Goal: Communication & Community: Answer question/provide support

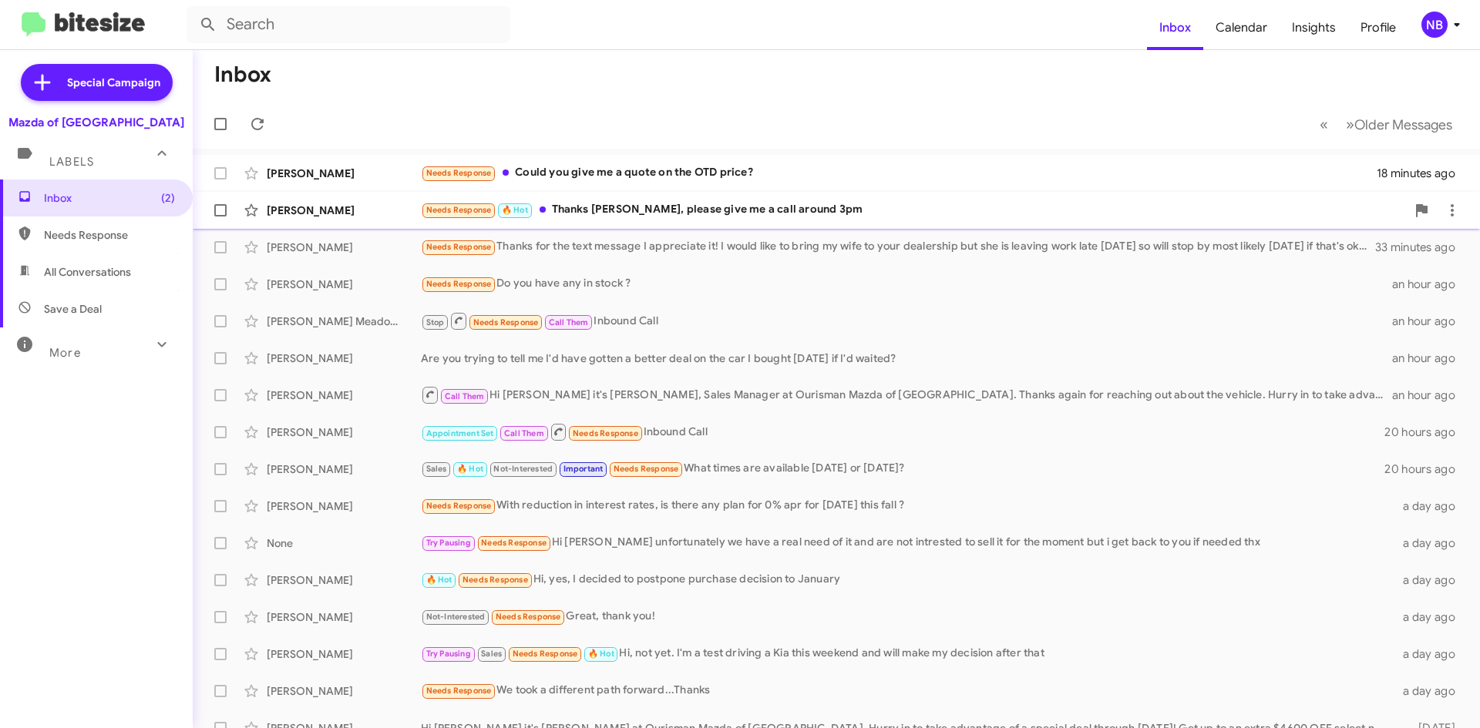
click at [687, 220] on div "[PERSON_NAME] Needs Response 🔥 Hot Thanks [PERSON_NAME], please give me a call …" at bounding box center [836, 210] width 1262 height 31
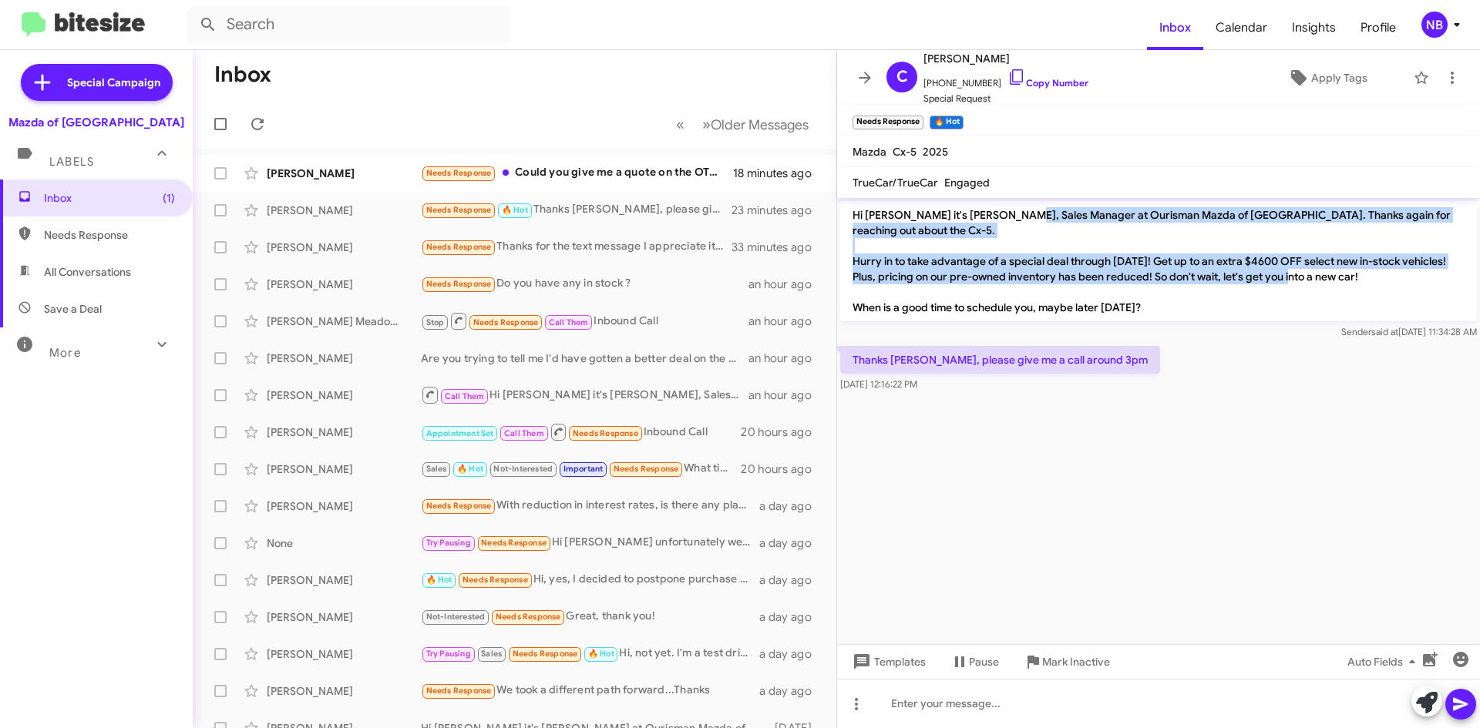
drag, startPoint x: 1019, startPoint y: 213, endPoint x: 1249, endPoint y: 281, distance: 240.2
click at [1249, 281] on p "Hi [PERSON_NAME] it's [PERSON_NAME], Sales Manager at Ourisman Mazda of [GEOGRA…" at bounding box center [1158, 261] width 637 height 120
click at [1007, 75] on icon at bounding box center [1016, 77] width 18 height 18
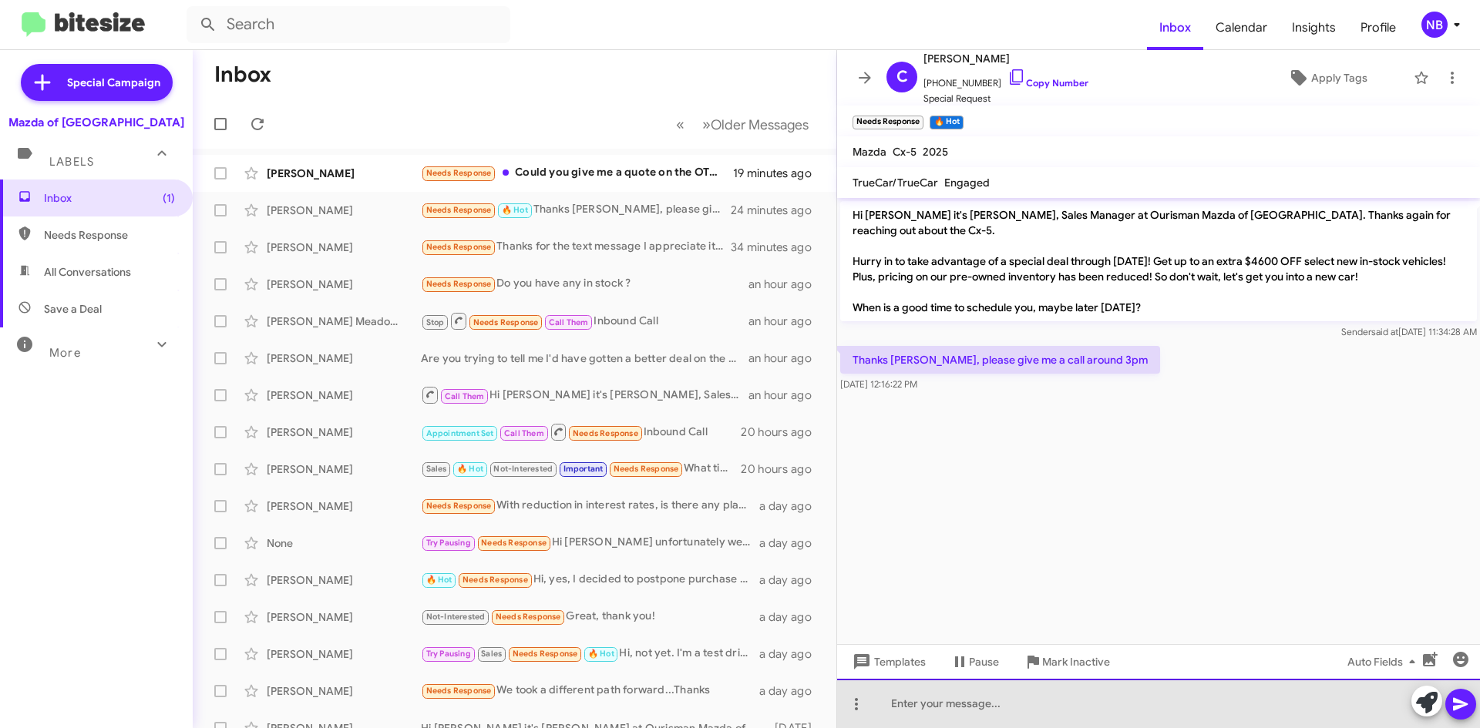
click at [943, 702] on div at bounding box center [1158, 703] width 643 height 49
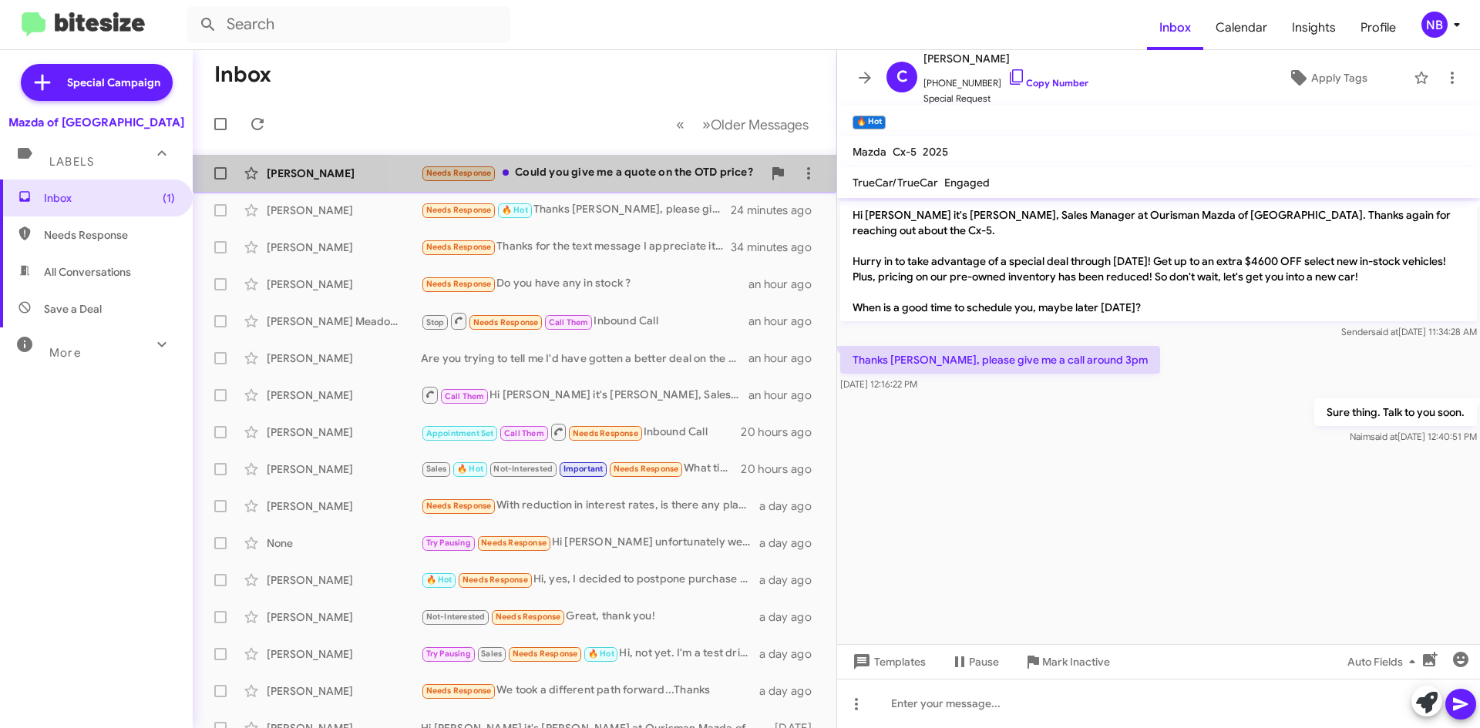
click at [563, 173] on div "Needs Response Could you give me a quote on the OTD price?" at bounding box center [591, 173] width 341 height 18
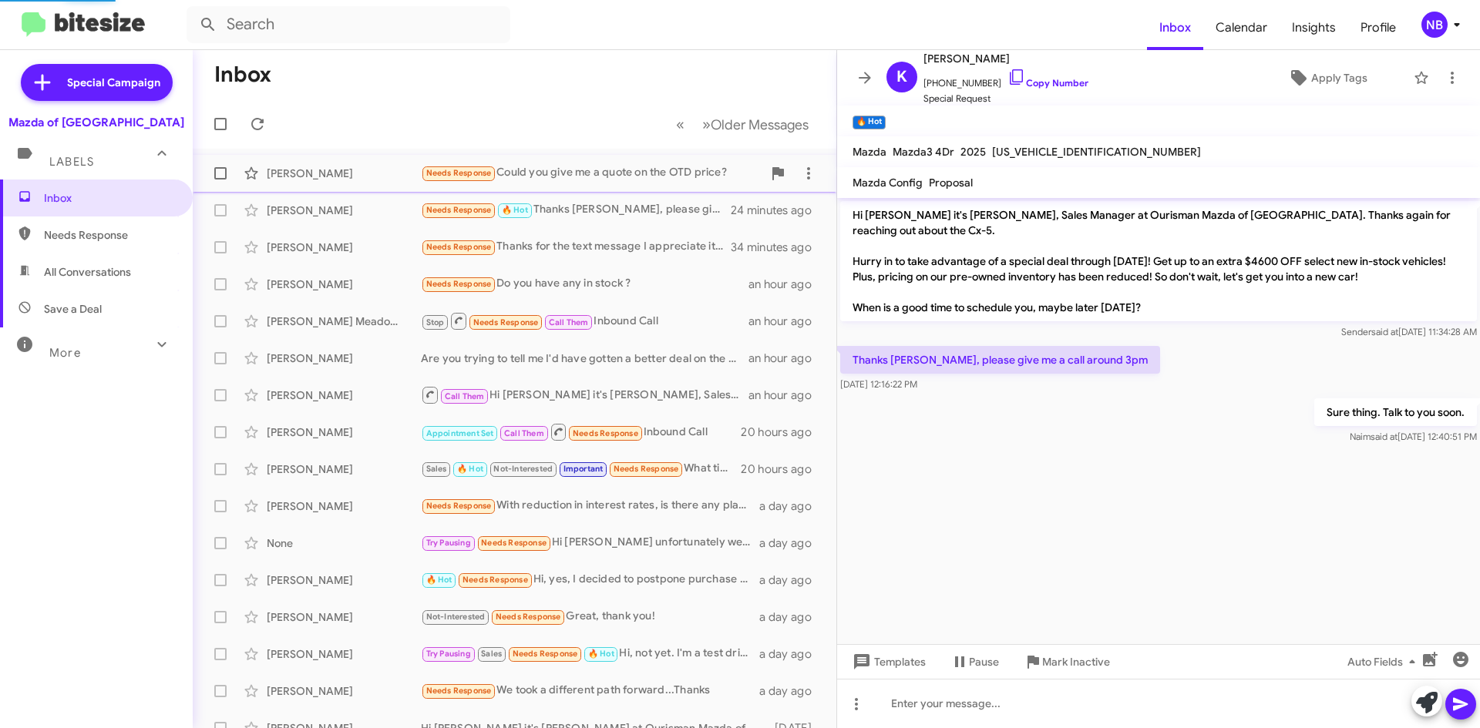
scroll to position [20, 0]
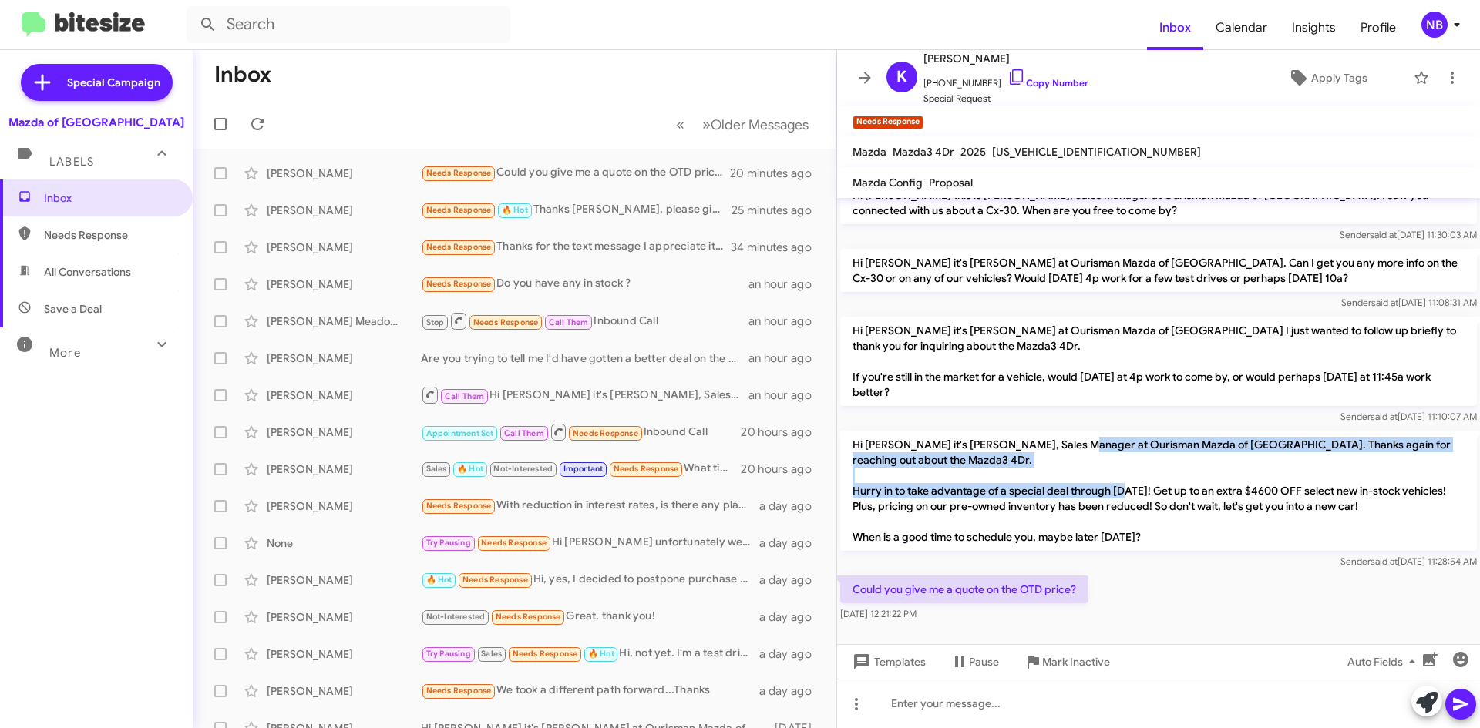
drag, startPoint x: 1068, startPoint y: 448, endPoint x: 1211, endPoint y: 499, distance: 151.6
click at [1210, 497] on p "Hi [PERSON_NAME] it's [PERSON_NAME], Sales Manager at Ourisman Mazda of [GEOGRA…" at bounding box center [1158, 491] width 637 height 120
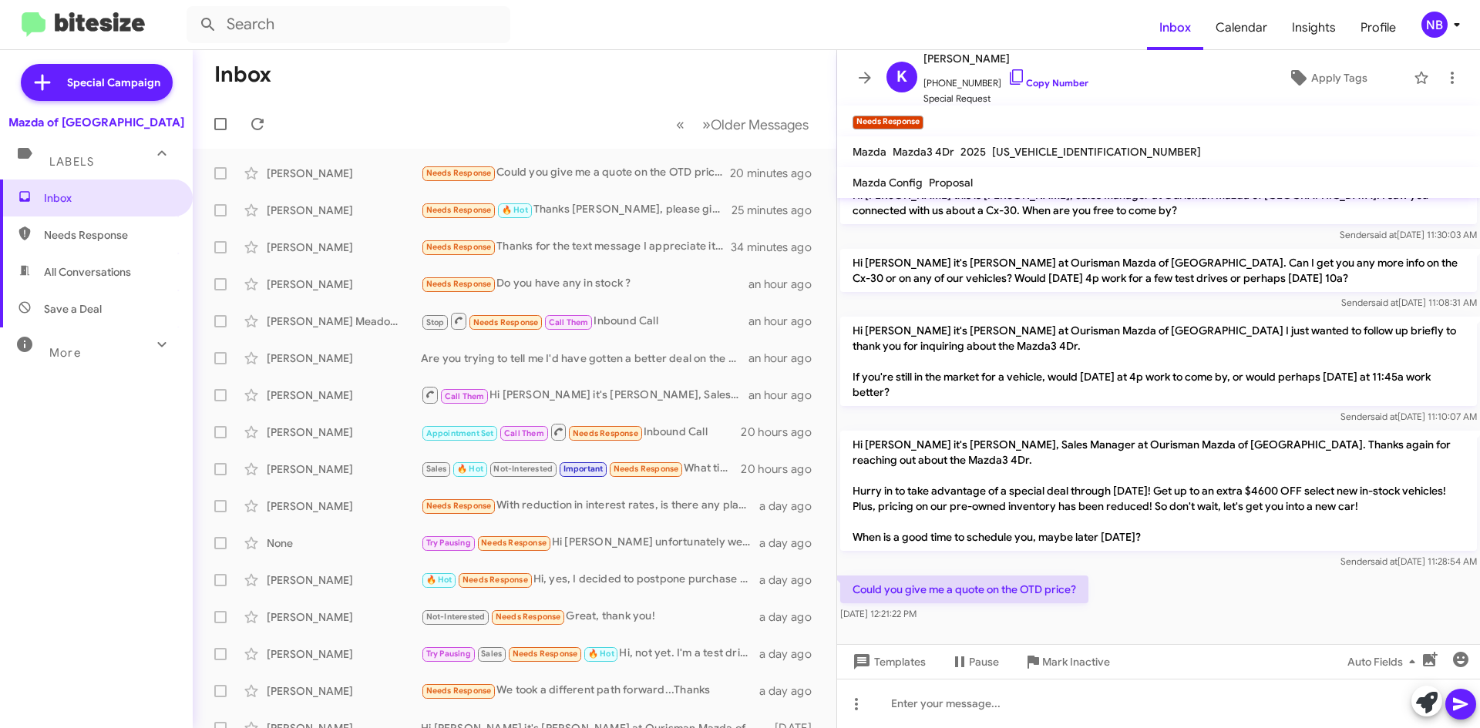
click at [1096, 501] on p "Hi [PERSON_NAME] it's [PERSON_NAME], Sales Manager at Ourisman Mazda of [GEOGRA…" at bounding box center [1158, 491] width 637 height 120
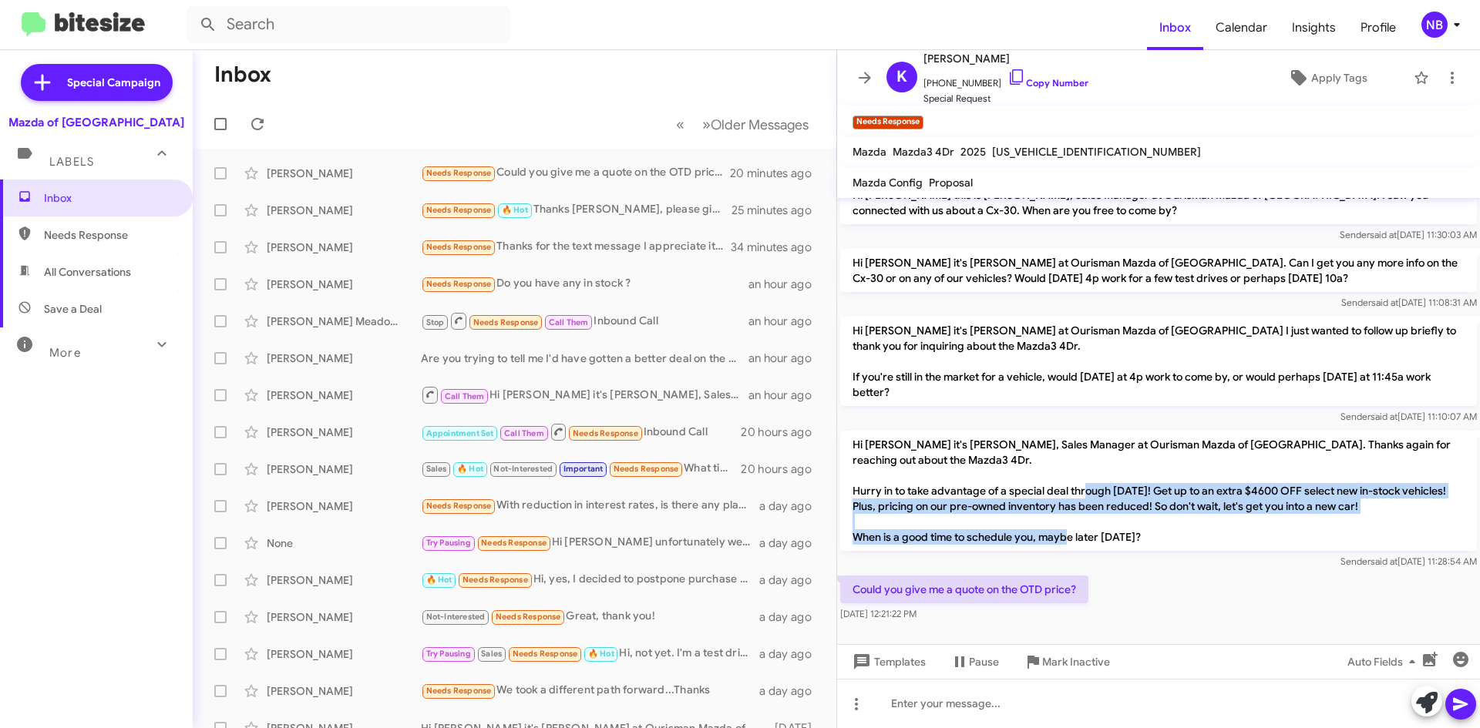
drag, startPoint x: 1173, startPoint y: 494, endPoint x: 1259, endPoint y: 540, distance: 97.9
click at [1259, 540] on p "Hi [PERSON_NAME] it's [PERSON_NAME], Sales Manager at Ourisman Mazda of [GEOGRA…" at bounding box center [1158, 491] width 637 height 120
click at [1065, 522] on p "Hi [PERSON_NAME] it's [PERSON_NAME], Sales Manager at Ourisman Mazda of [GEOGRA…" at bounding box center [1158, 491] width 637 height 120
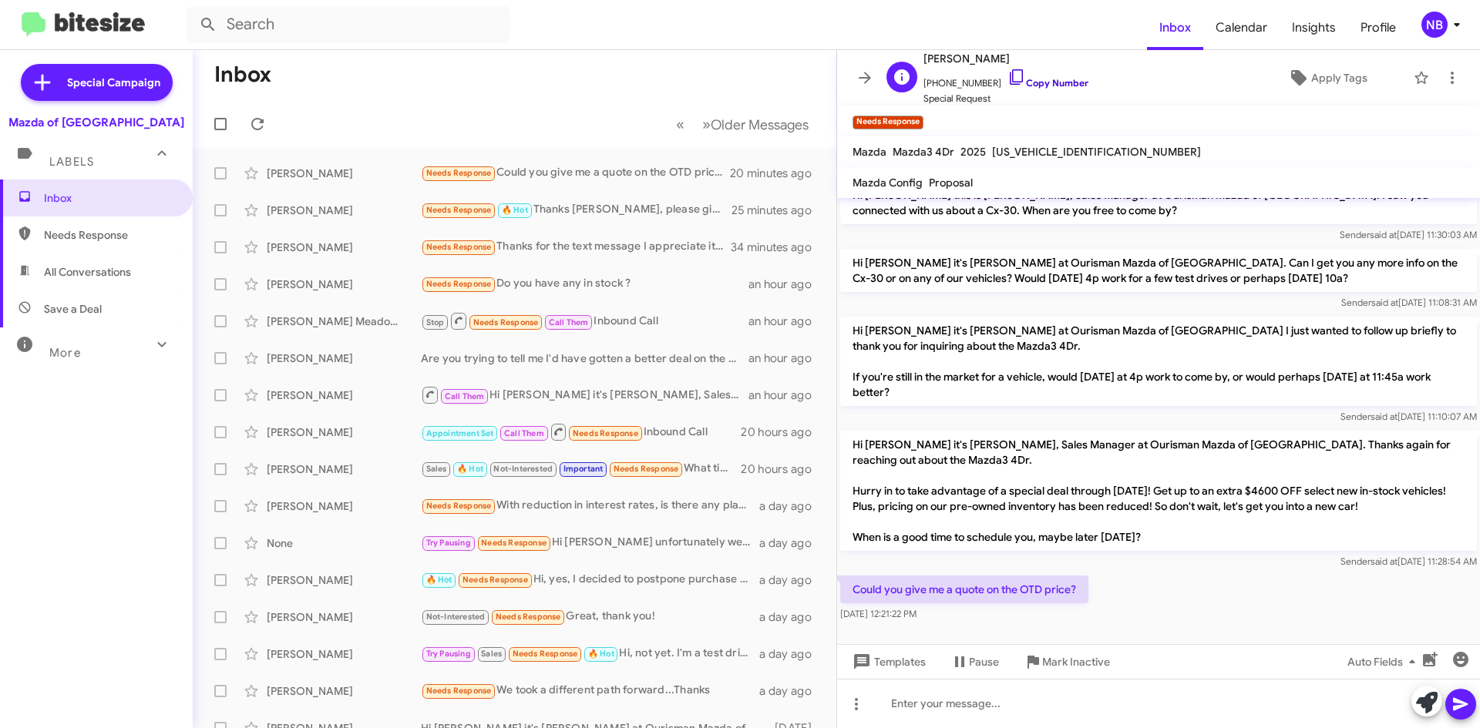
click at [1007, 73] on icon at bounding box center [1016, 77] width 18 height 18
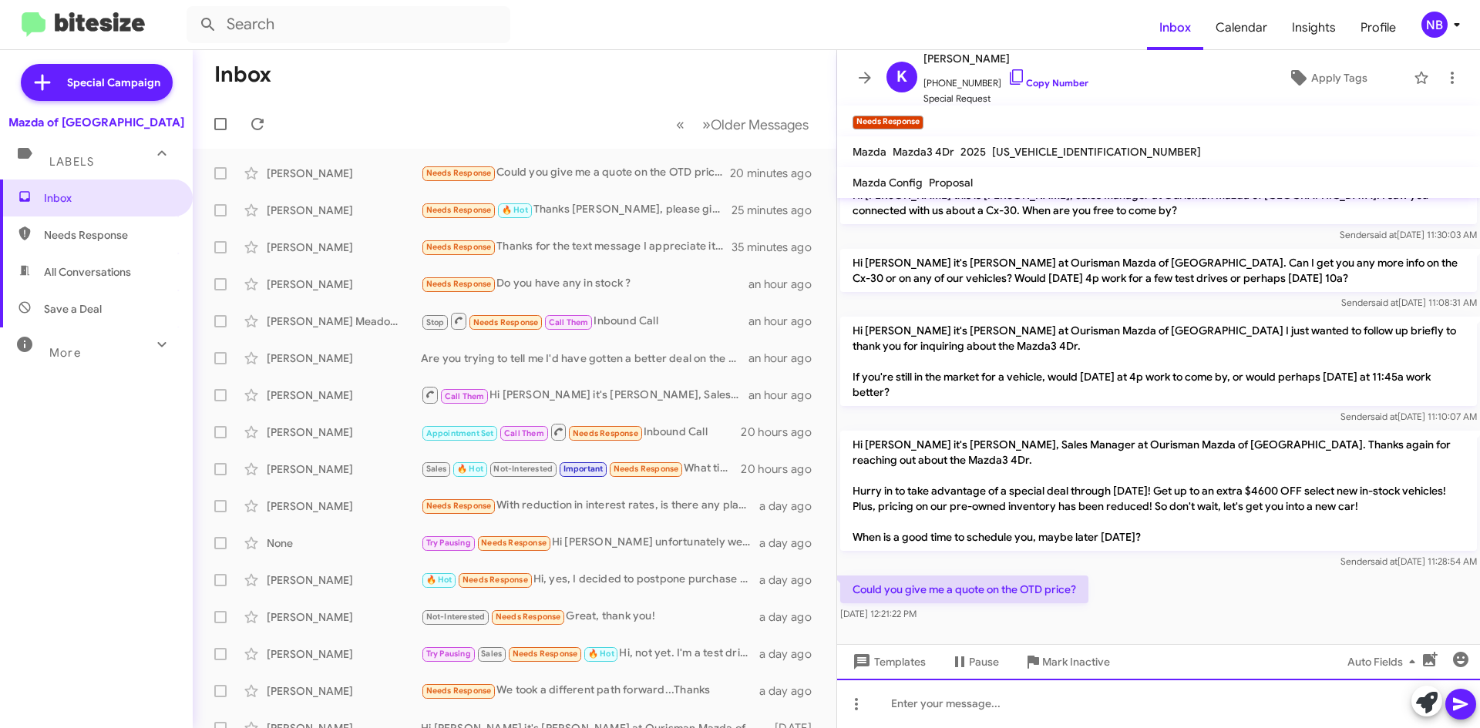
click at [936, 694] on div at bounding box center [1158, 703] width 643 height 49
click at [1191, 712] on div "Think we provide you a quote on the red Mazda3" at bounding box center [1158, 703] width 643 height 49
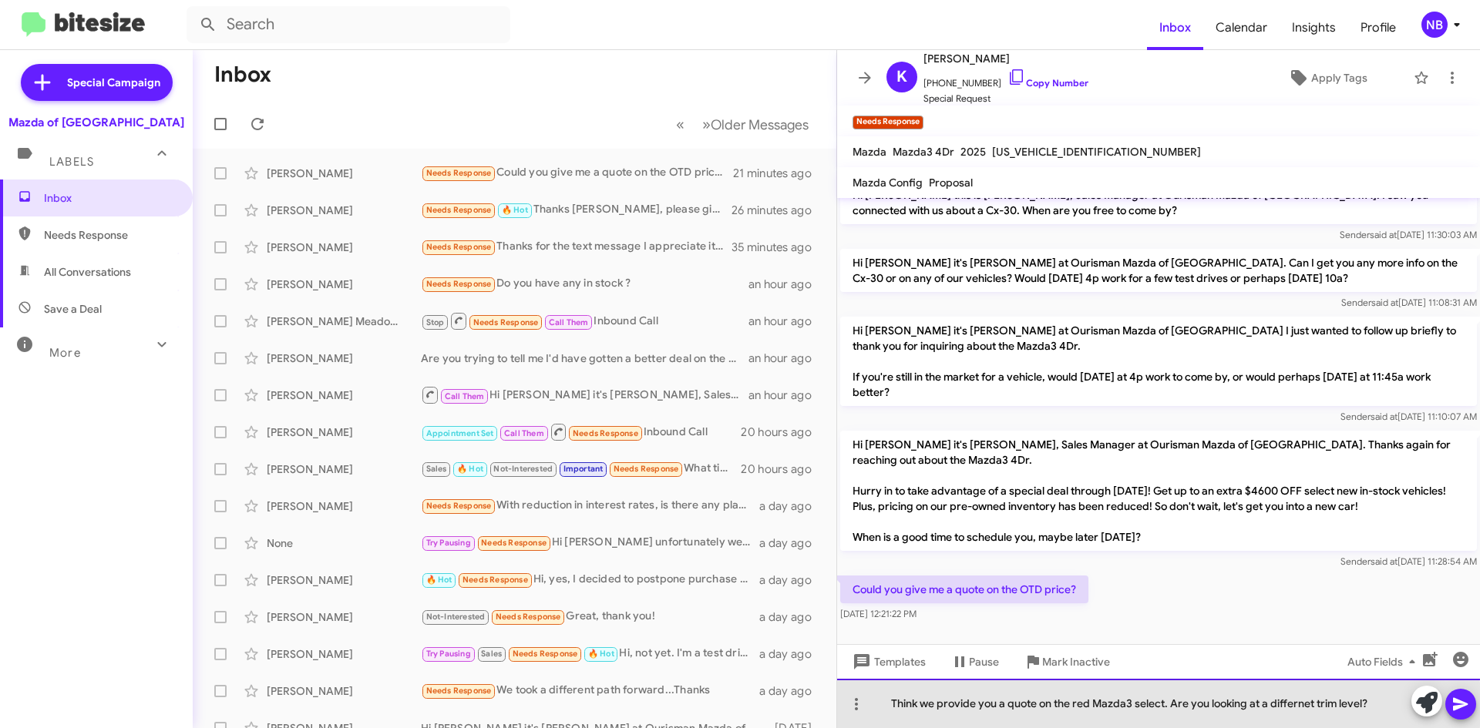
click at [1143, 705] on div "Think we provide you a quote on the red Mazda3 select. Are you looking at a dif…" at bounding box center [1158, 703] width 643 height 49
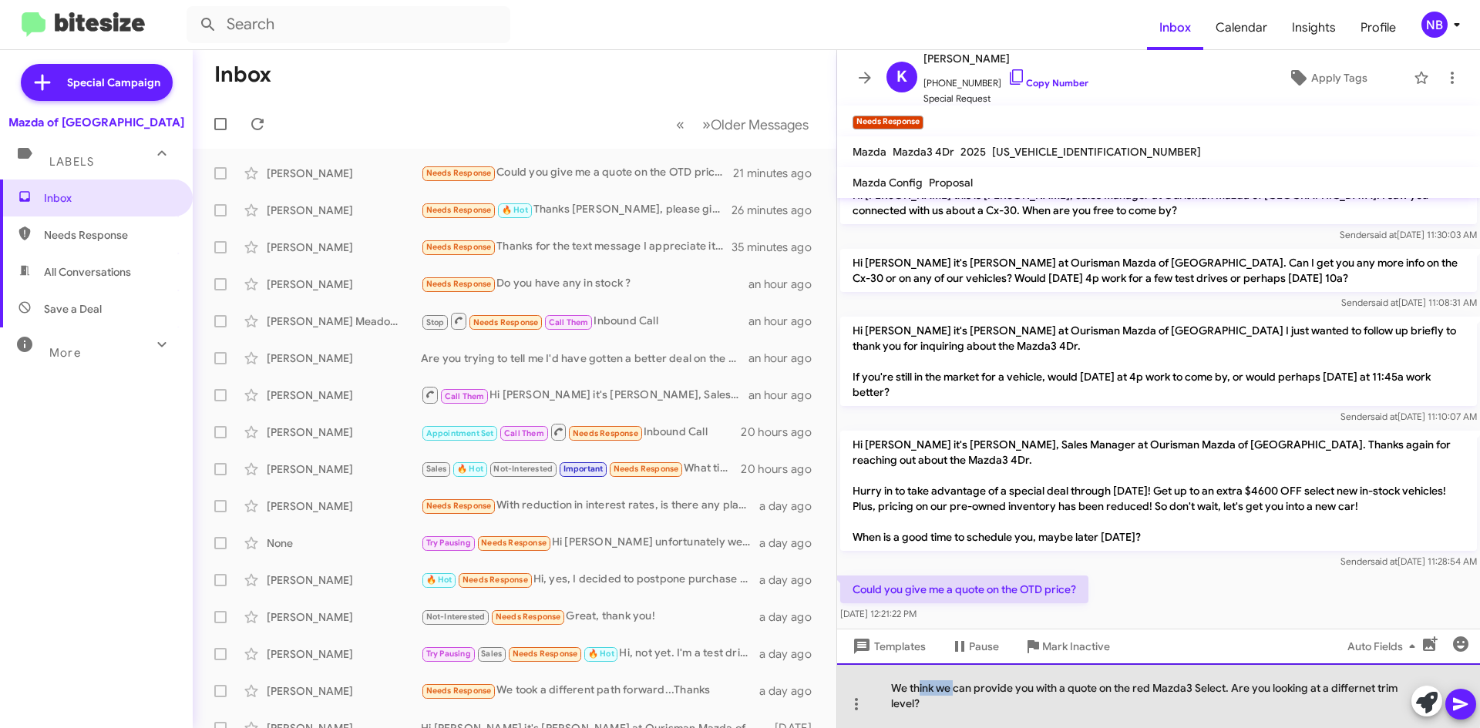
drag, startPoint x: 954, startPoint y: 687, endPoint x: 918, endPoint y: 691, distance: 36.4
click at [918, 691] on div "We think we can provide you with a quote on the red Mazda3 Select. Are you look…" at bounding box center [1158, 696] width 643 height 65
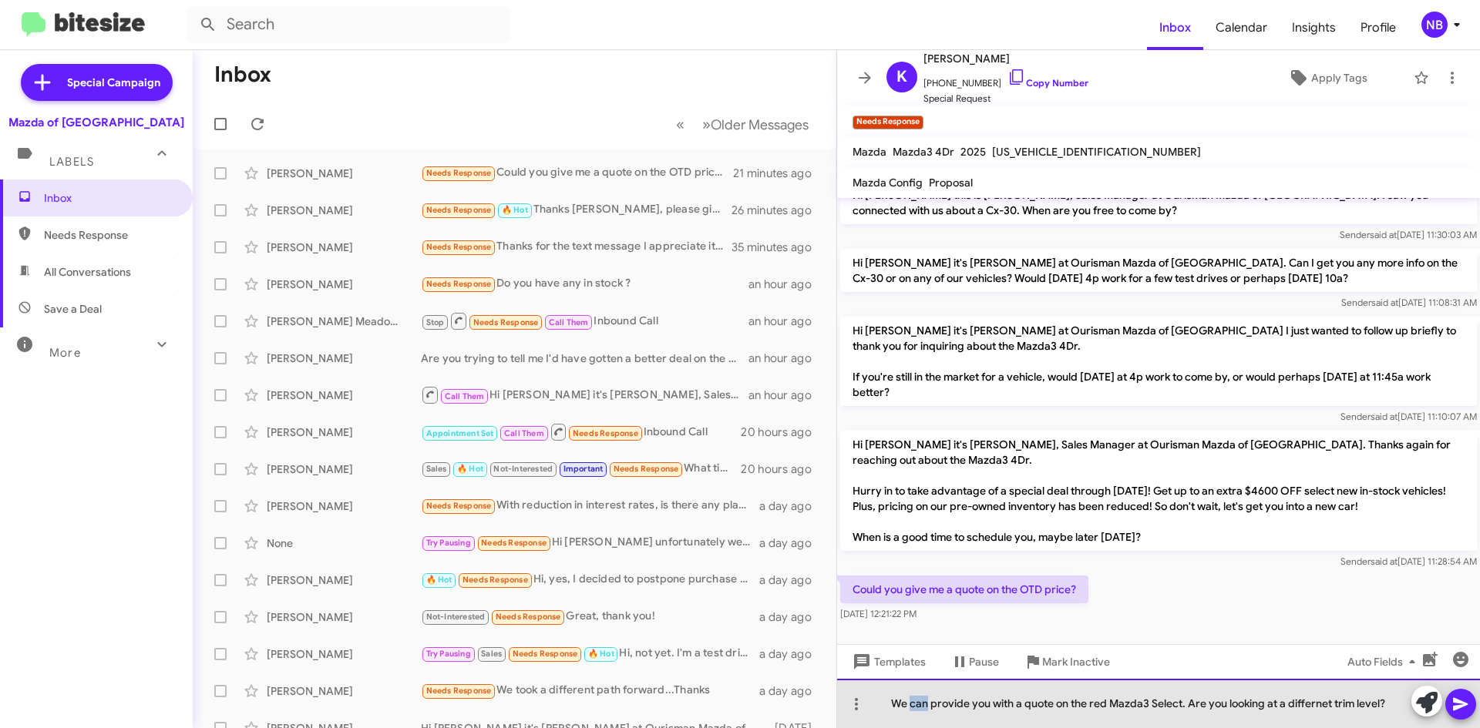
drag, startPoint x: 925, startPoint y: 704, endPoint x: 909, endPoint y: 704, distance: 16.2
click at [909, 704] on div "We can provide you with a quote on the red Mazda3 Select. Are you looking at a …" at bounding box center [1158, 703] width 643 height 49
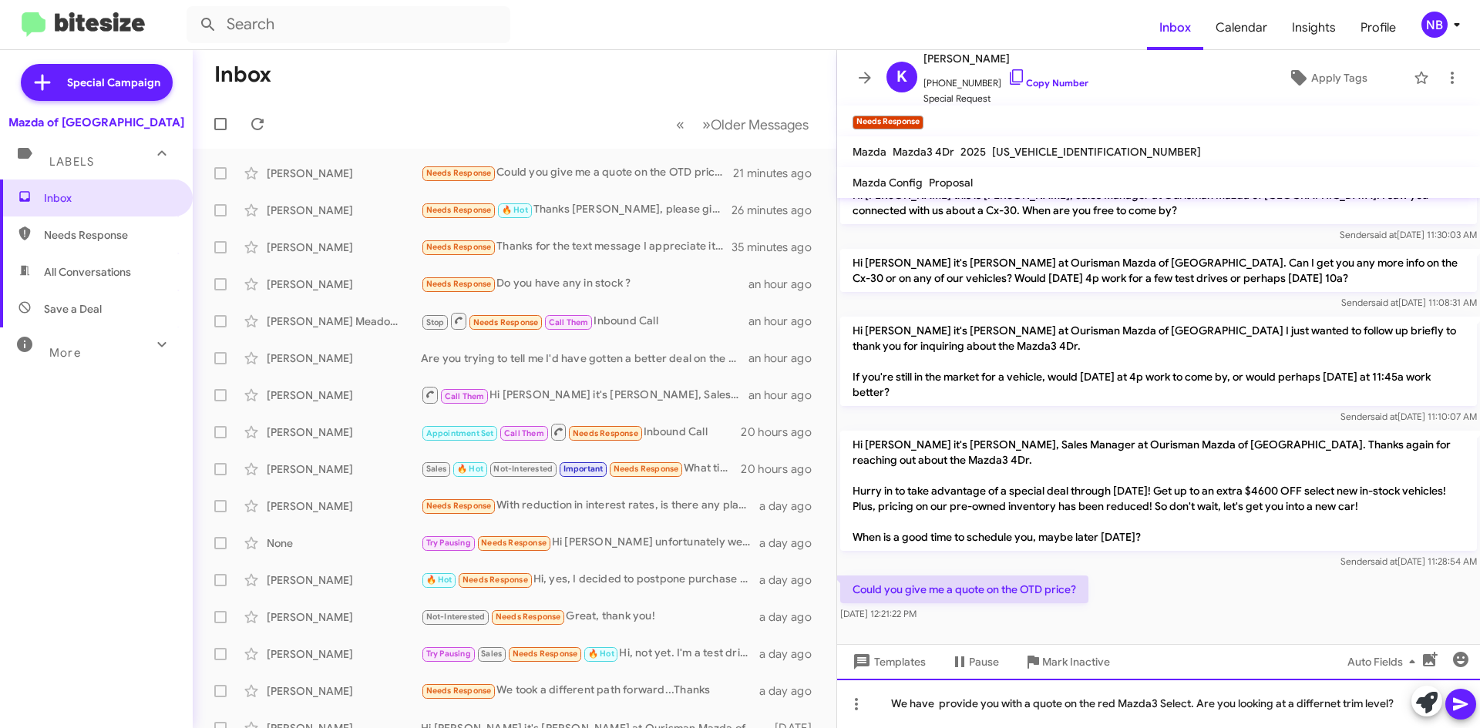
click at [958, 704] on div "We have provide you with a quote on the red Mazda3 Select. Are you looking at a…" at bounding box center [1158, 703] width 643 height 49
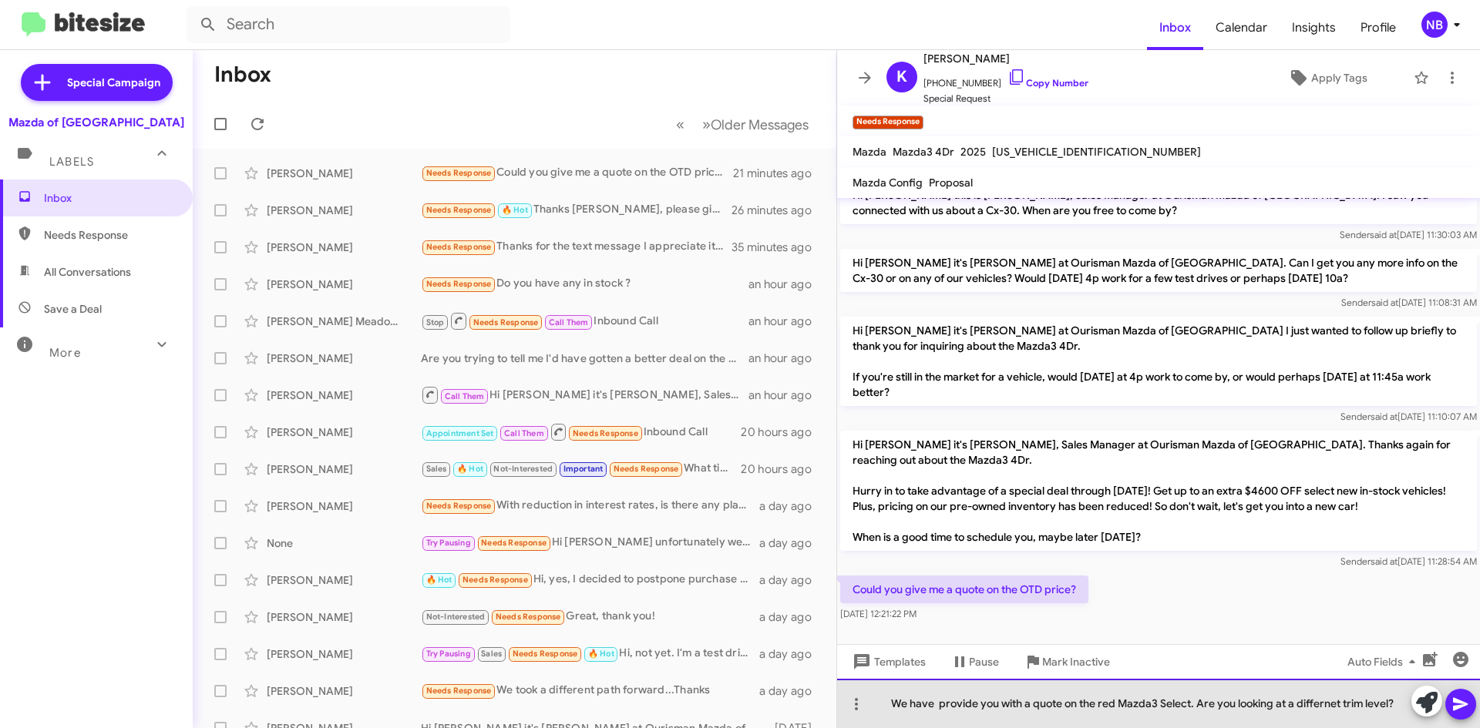
click at [939, 707] on div "We have provide you with a quote on the red Mazda3 Select. Are you looking at a…" at bounding box center [1158, 703] width 643 height 49
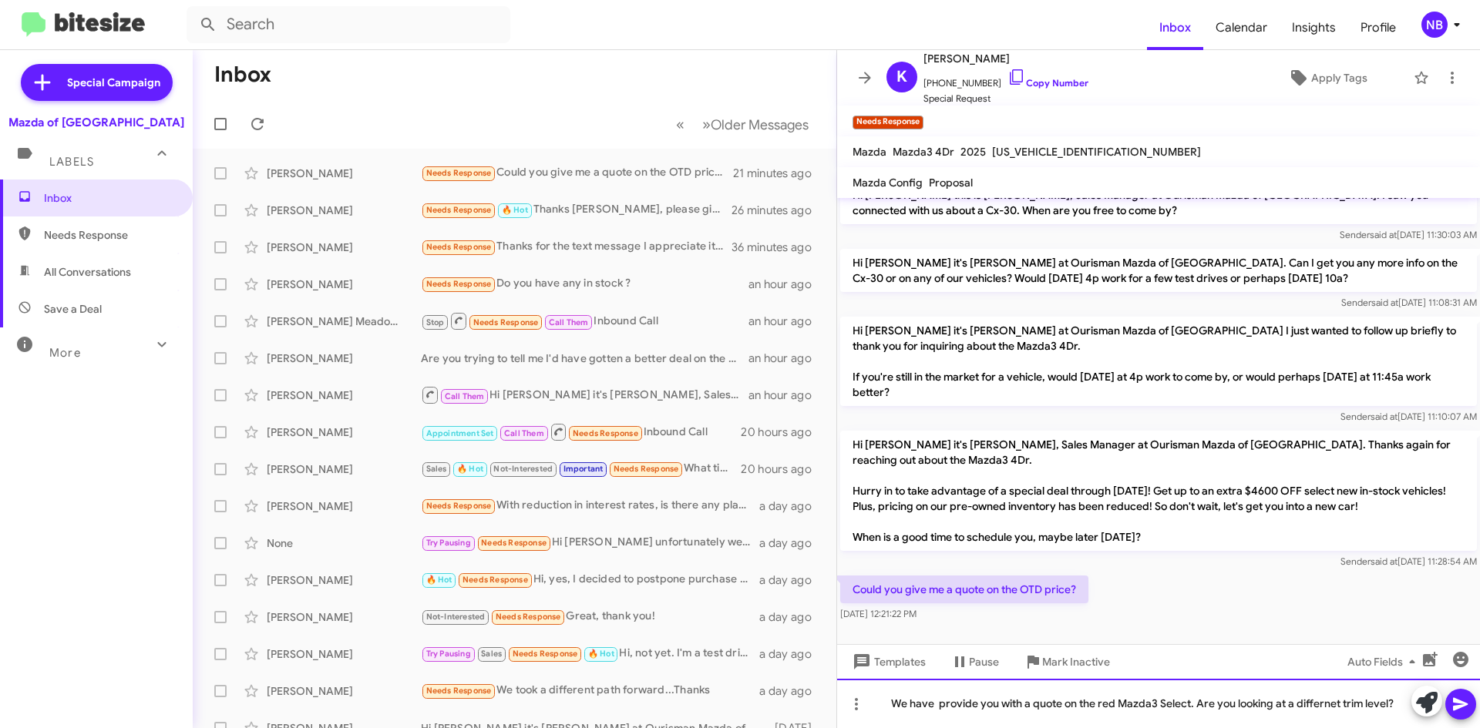
click at [960, 707] on div "We have provide you with a quote on the red Mazda3 Select. Are you looking at a…" at bounding box center [1158, 703] width 643 height 49
click at [934, 707] on div "We have provided you with a quote on the red Mazda3 Select. Are you looking at …" at bounding box center [1158, 703] width 643 height 49
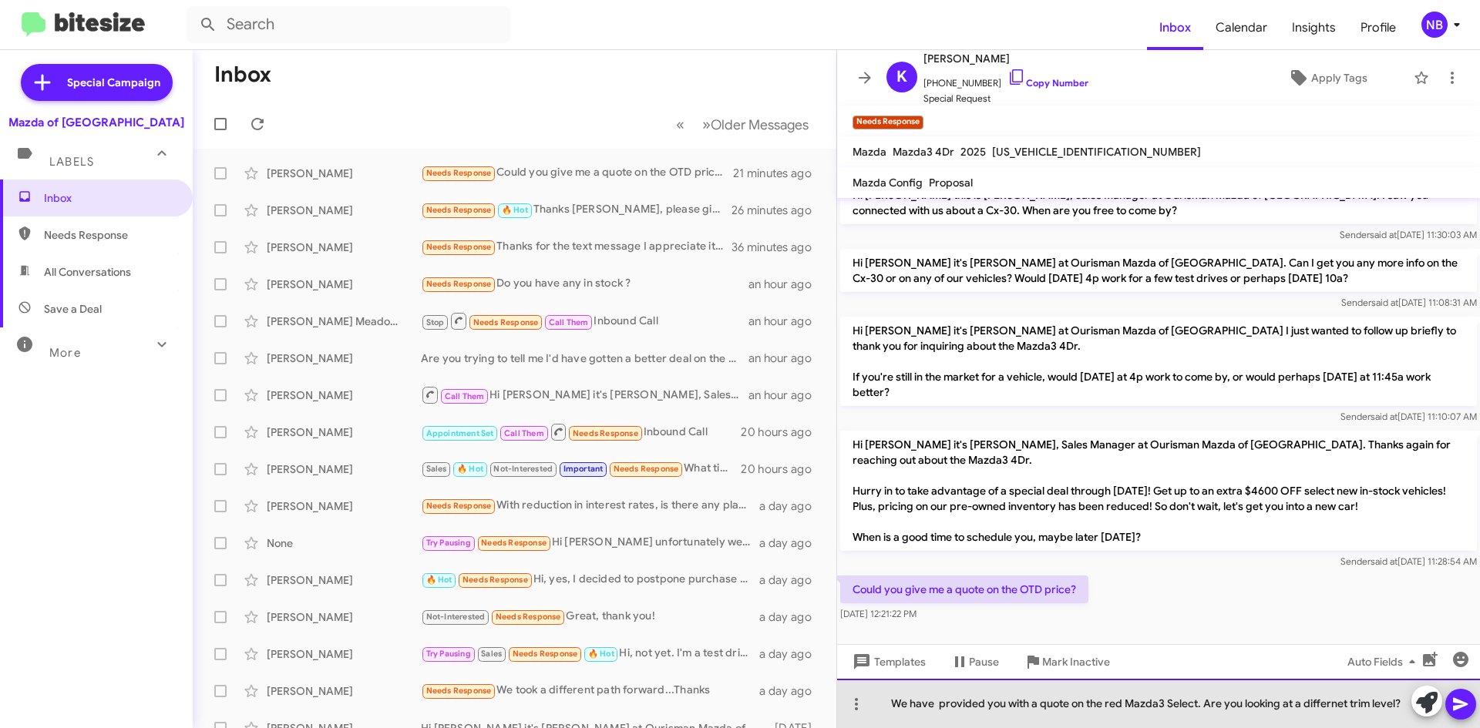
click at [935, 708] on div "We have provided you with a quote on the red Mazda3 Select. Are you looking at …" at bounding box center [1158, 703] width 643 height 49
click at [1336, 714] on div "We have provided you with a quote on the red Mazda3 Select. Are you looking at …" at bounding box center [1158, 703] width 643 height 49
click at [1330, 704] on div "We have provided you with a quote on the red Mazda3 Select. Are you looking at …" at bounding box center [1158, 703] width 643 height 49
click at [1205, 703] on div "We have provided you with a quote on the red Mazda3 Select. Are you looking at …" at bounding box center [1158, 703] width 643 height 49
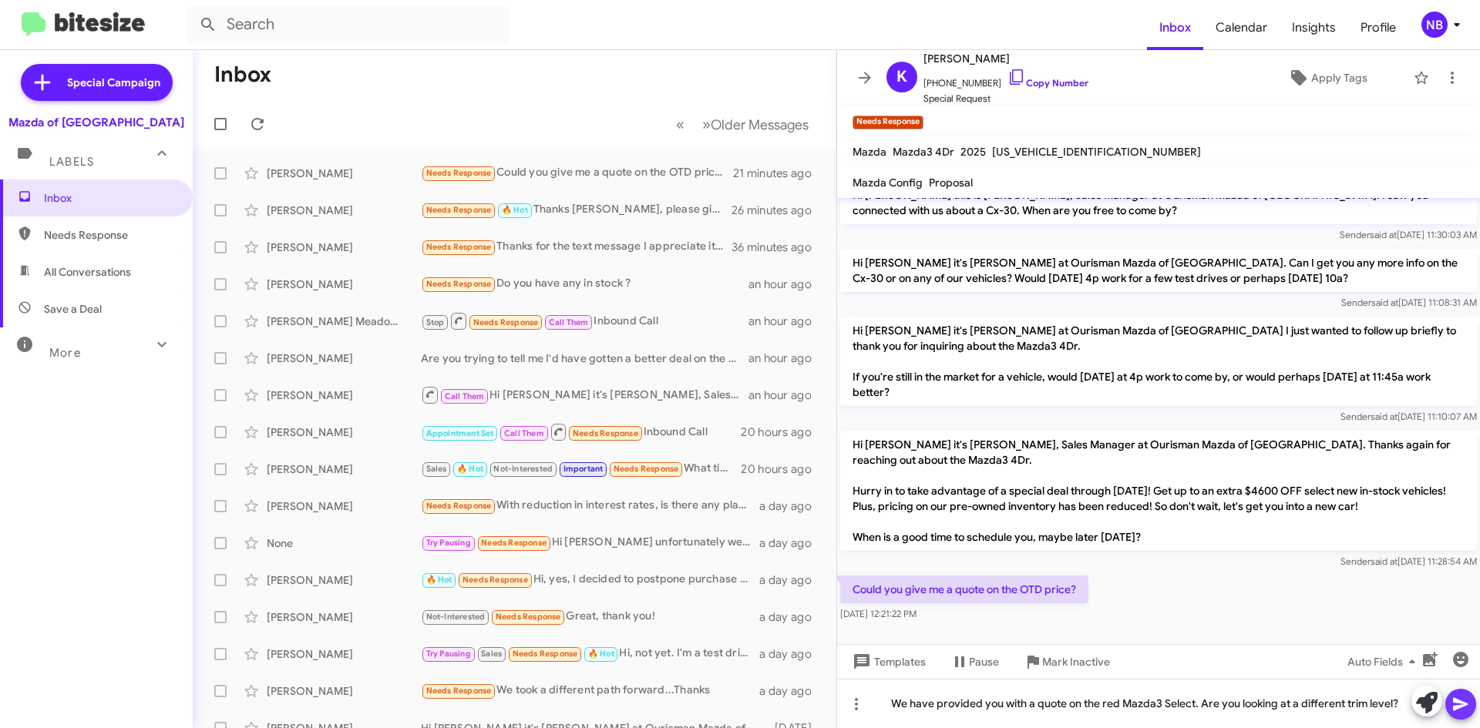
click at [1457, 700] on icon at bounding box center [1460, 704] width 15 height 13
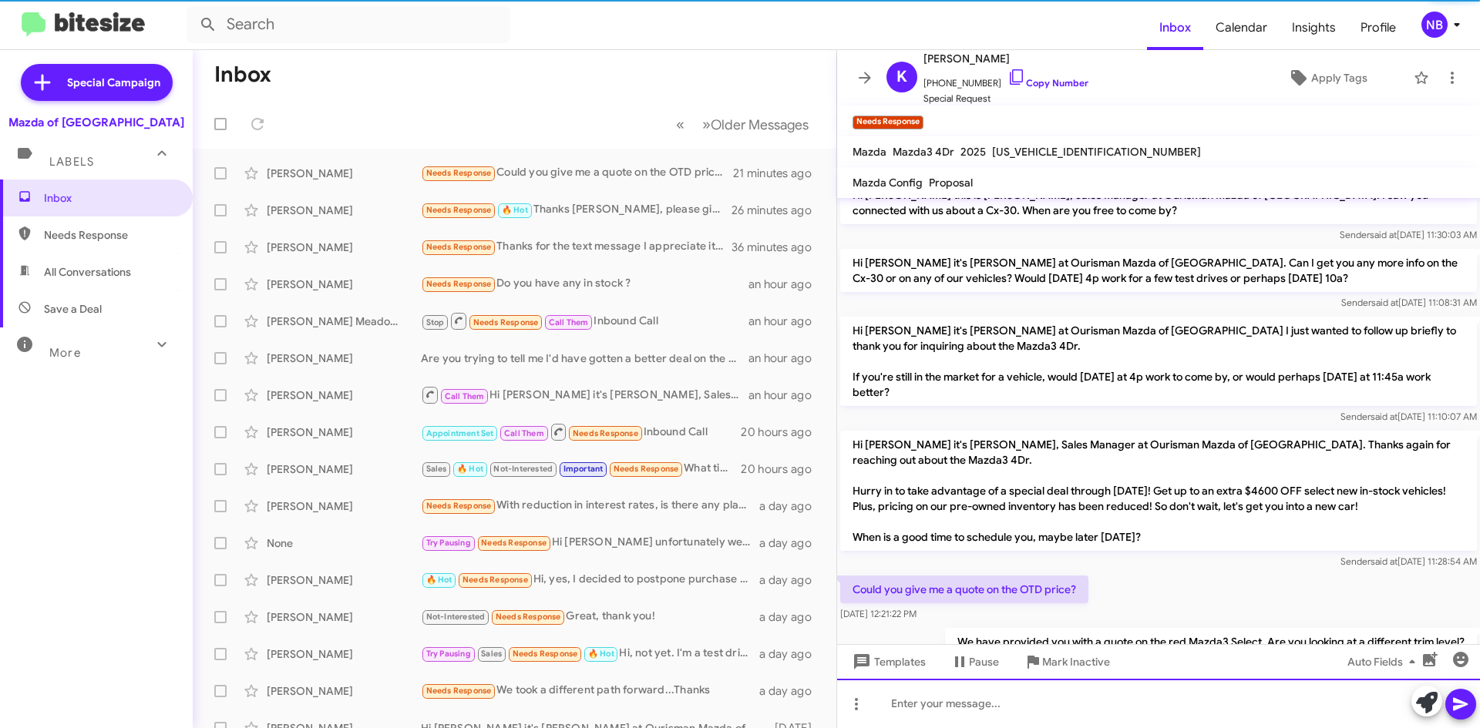
scroll to position [76, 0]
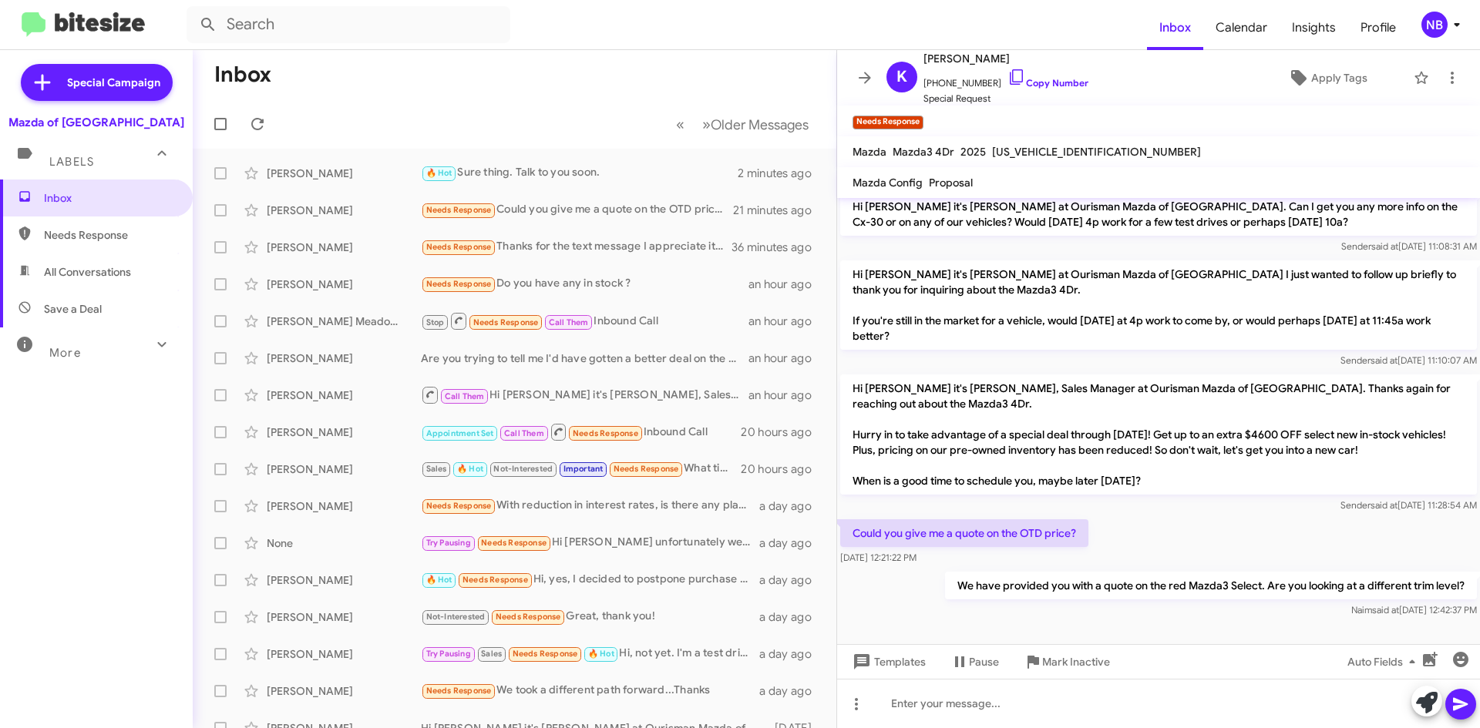
click at [104, 128] on div "Mazda of [GEOGRAPHIC_DATA]" at bounding box center [96, 122] width 176 height 15
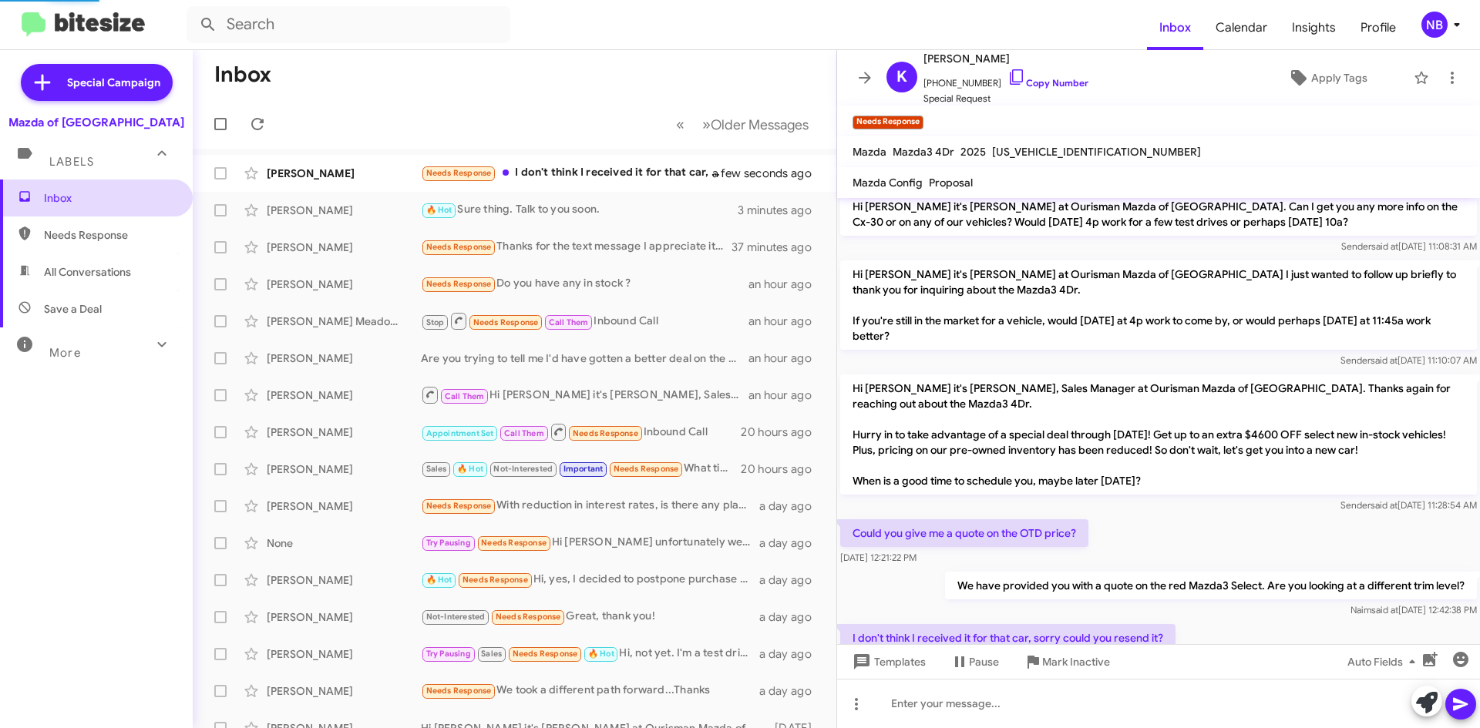
scroll to position [133, 0]
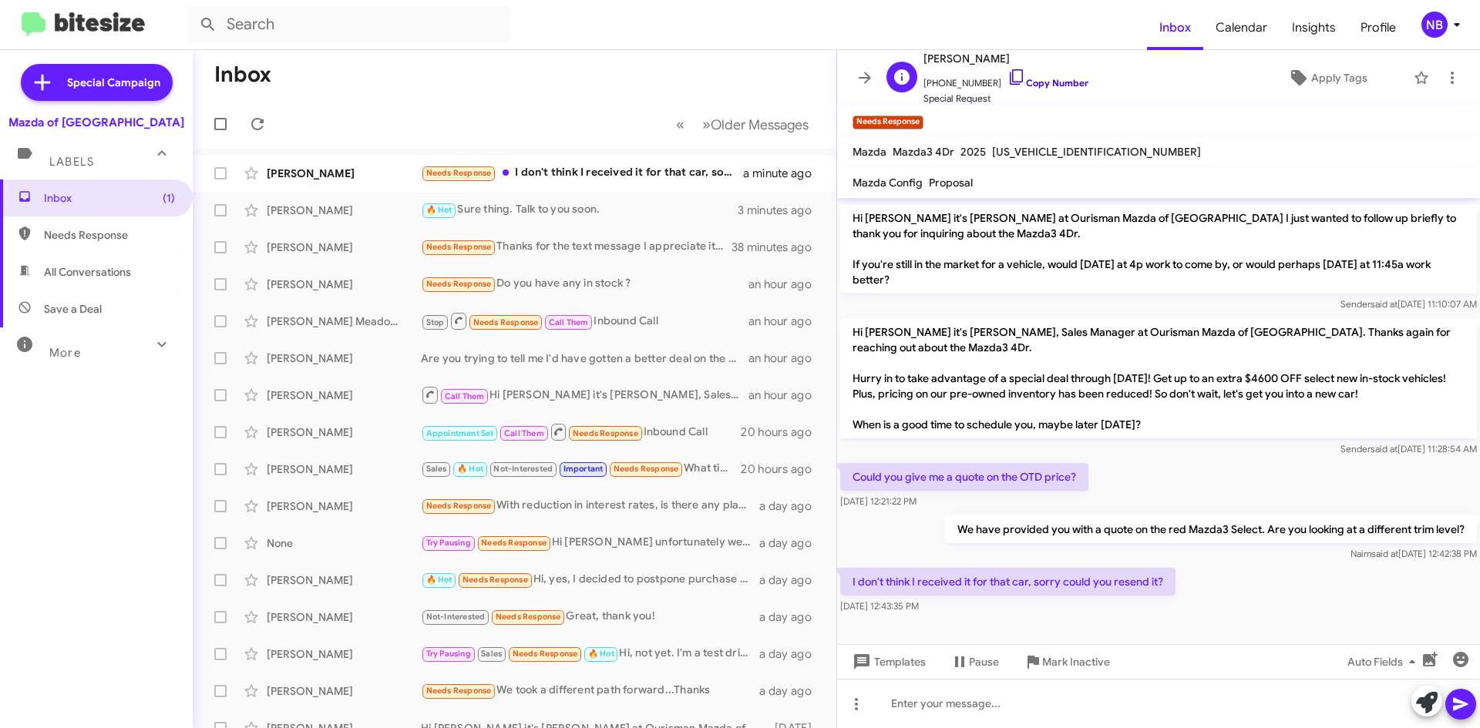
click at [1029, 81] on link "Copy Number" at bounding box center [1047, 83] width 81 height 12
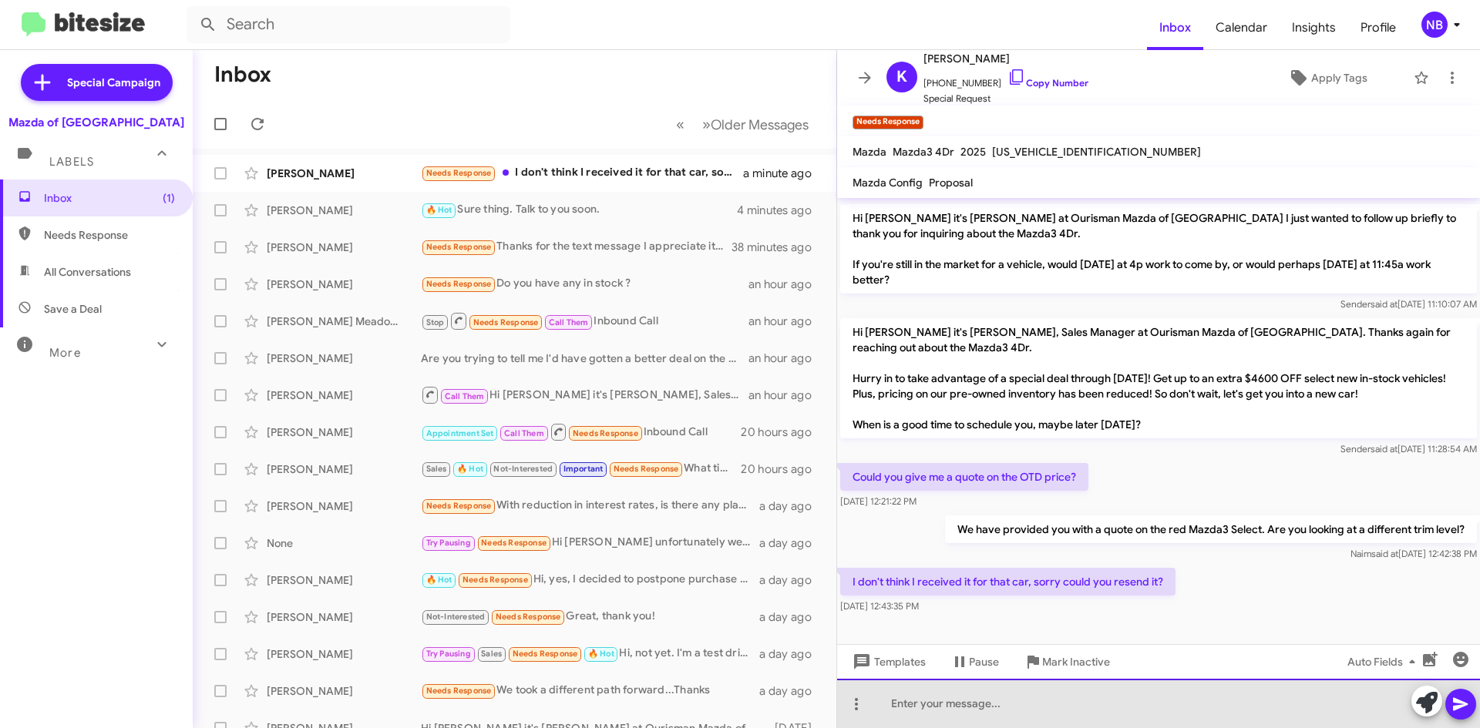
click at [963, 706] on div at bounding box center [1158, 703] width 643 height 49
drag, startPoint x: 958, startPoint y: 702, endPoint x: 940, endPoint y: 704, distance: 18.6
click at [940, 704] on div "The total was $29,406.55 ." at bounding box center [1158, 703] width 643 height 49
click at [1018, 708] on div "The total $29,406.55 ." at bounding box center [1158, 703] width 643 height 49
click at [940, 704] on div "The total $29,406.55." at bounding box center [1158, 703] width 643 height 49
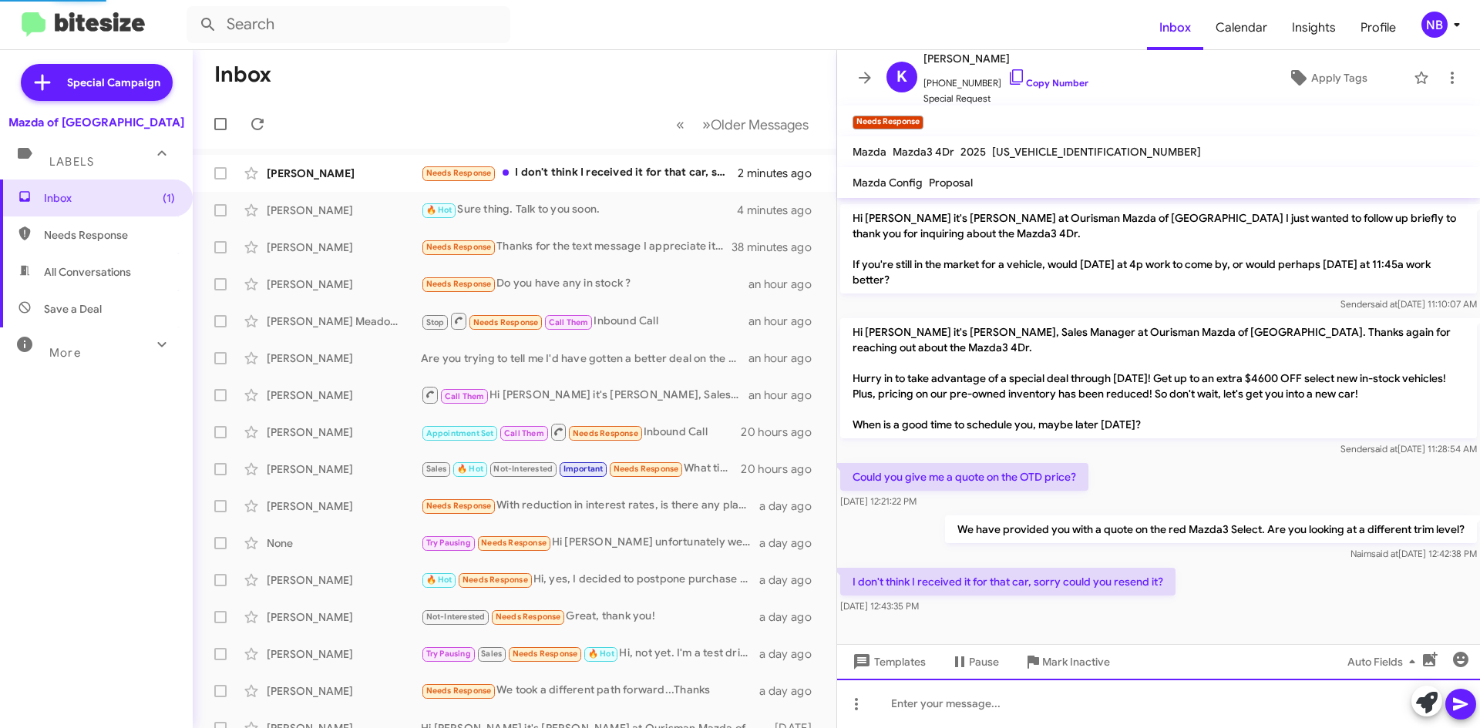
scroll to position [0, 0]
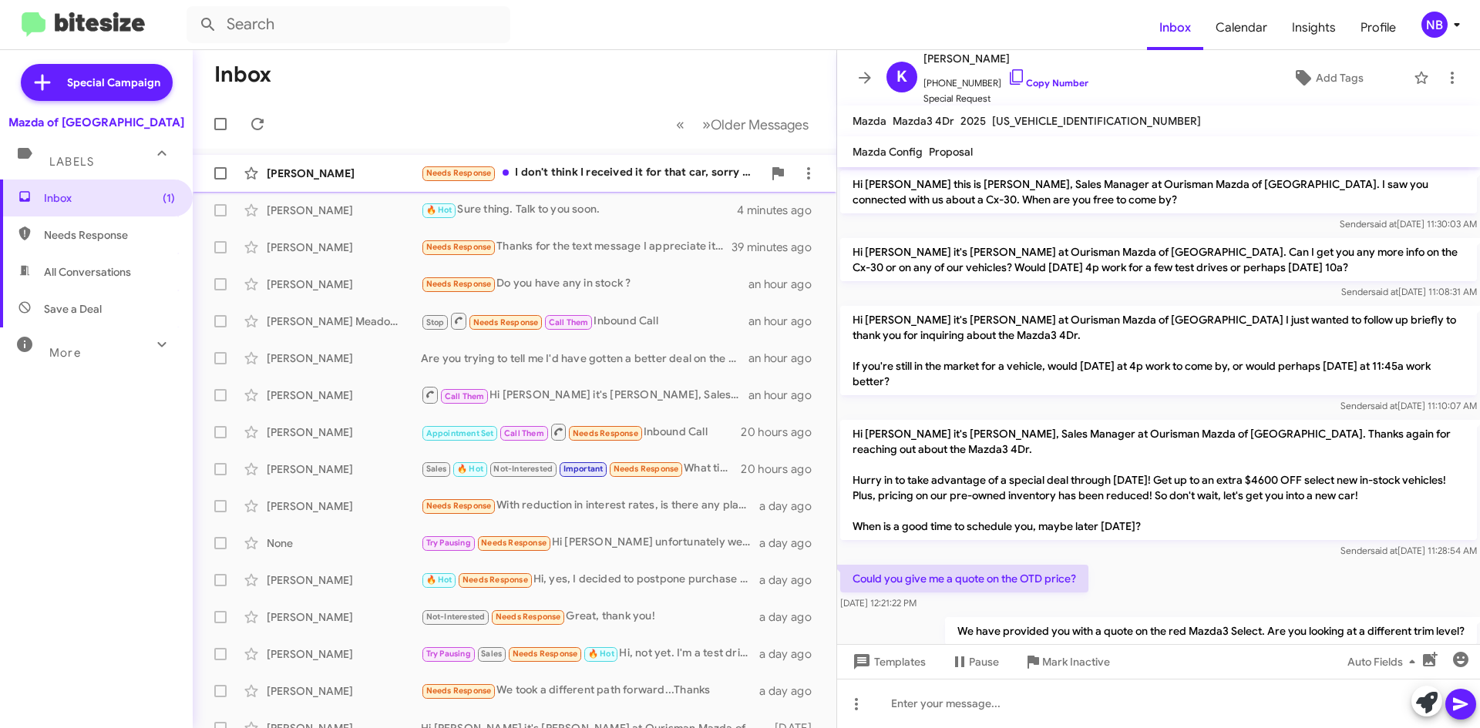
click at [624, 178] on div "Needs Response I don't think I received it for that car, sorry could you resend…" at bounding box center [591, 173] width 341 height 18
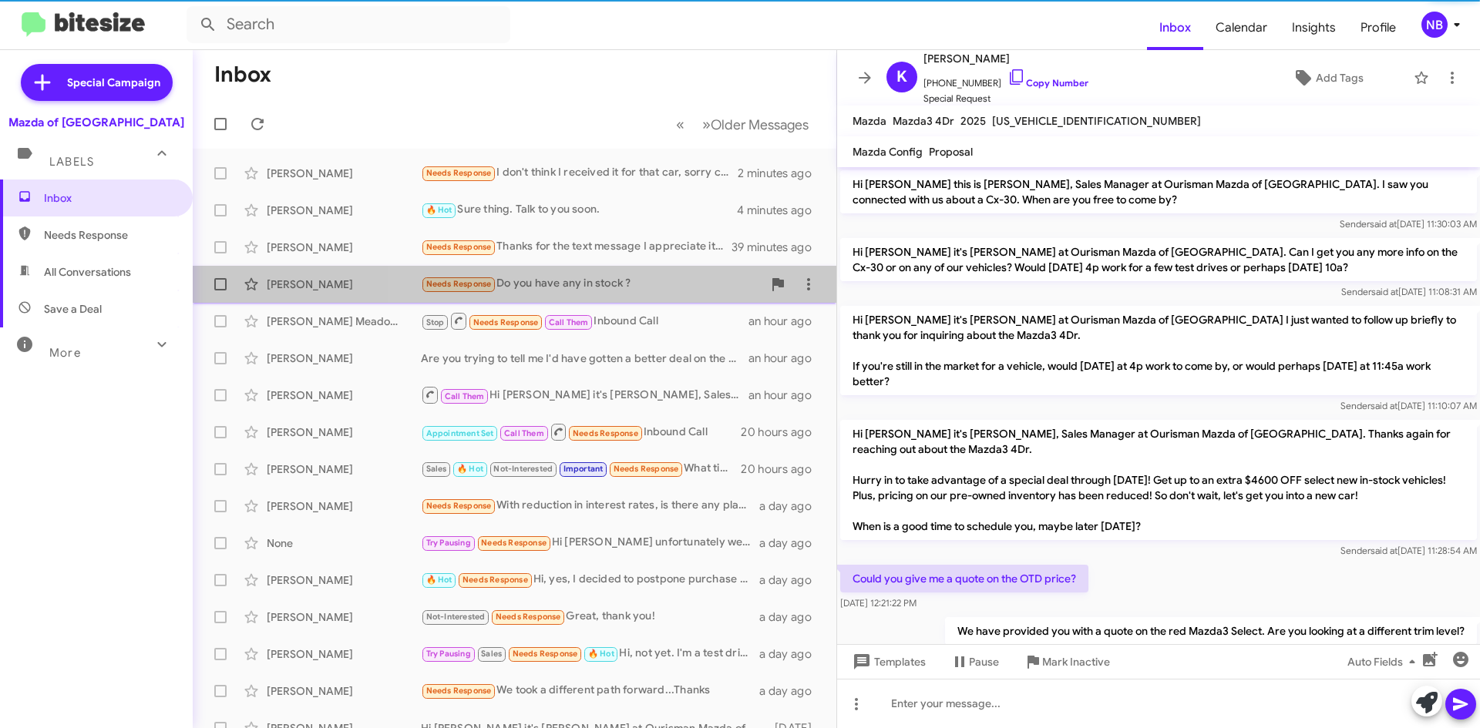
click at [618, 283] on div "Needs Response Do you have any in stock ?" at bounding box center [591, 284] width 341 height 18
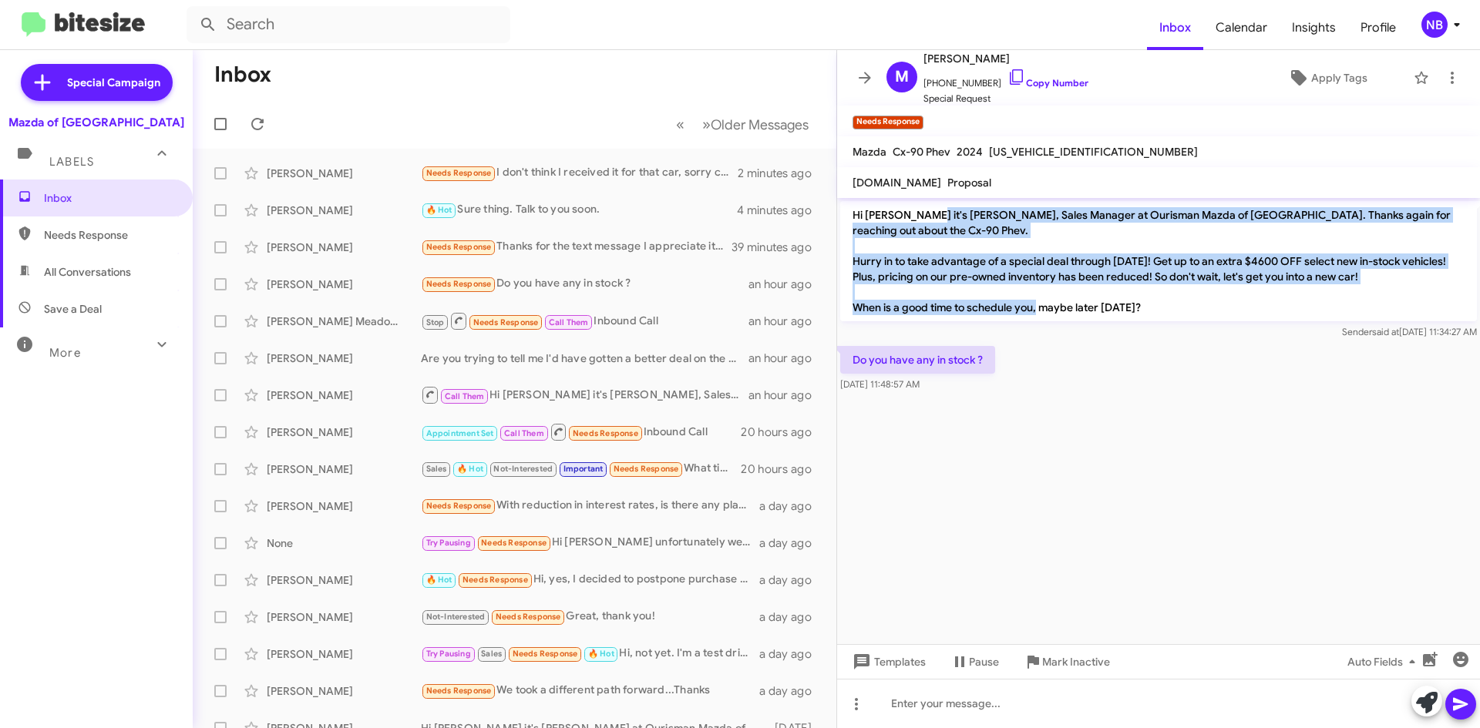
drag, startPoint x: 921, startPoint y: 220, endPoint x: 1111, endPoint y: 312, distance: 211.3
click at [1111, 312] on p "Hi [PERSON_NAME] it's [PERSON_NAME], Sales Manager at Ourisman Mazda of [GEOGRA…" at bounding box center [1158, 261] width 637 height 120
click at [1112, 312] on p "Hi [PERSON_NAME] it's [PERSON_NAME], Sales Manager at Ourisman Mazda of [GEOGRA…" at bounding box center [1158, 261] width 637 height 120
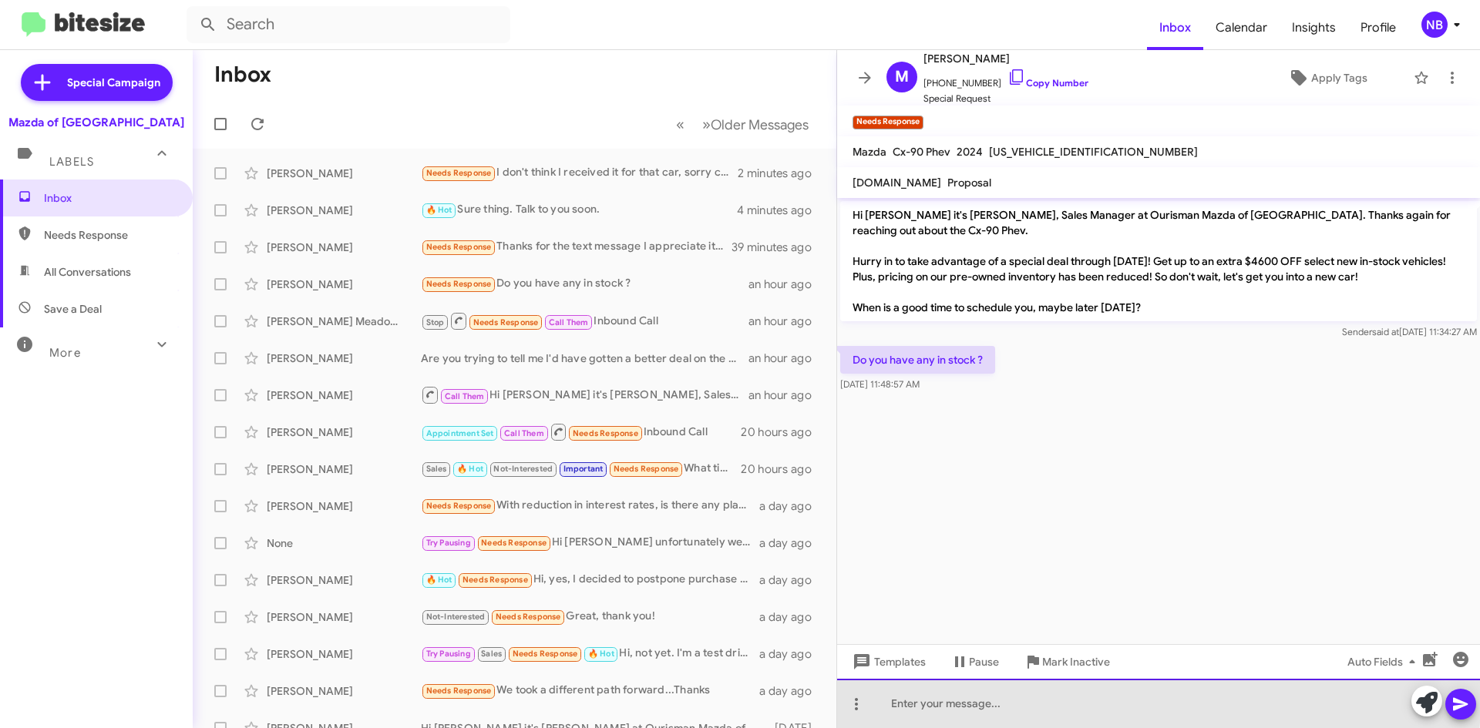
click at [934, 695] on div at bounding box center [1158, 703] width 643 height 49
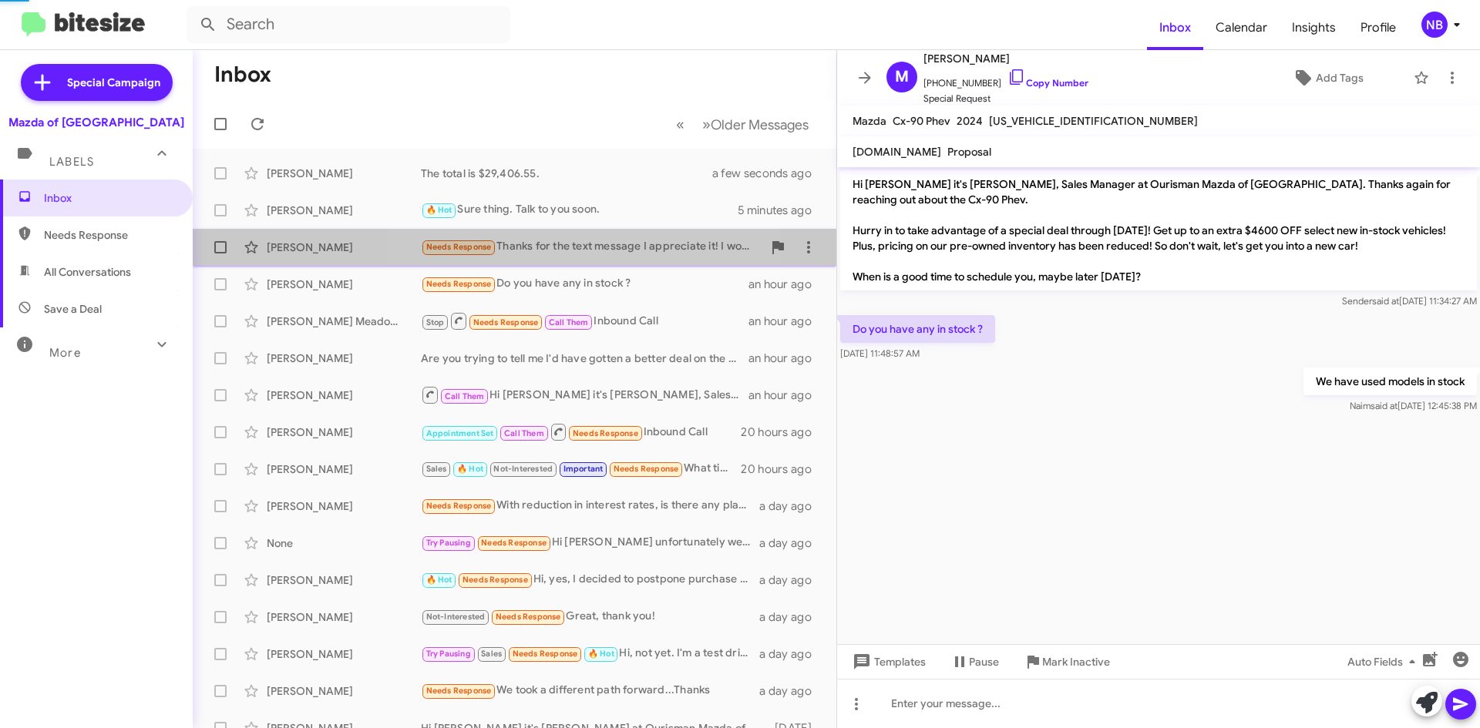
click at [603, 251] on div "Needs Response Thanks for the text message I appreciate it! I would like to bri…" at bounding box center [591, 247] width 341 height 18
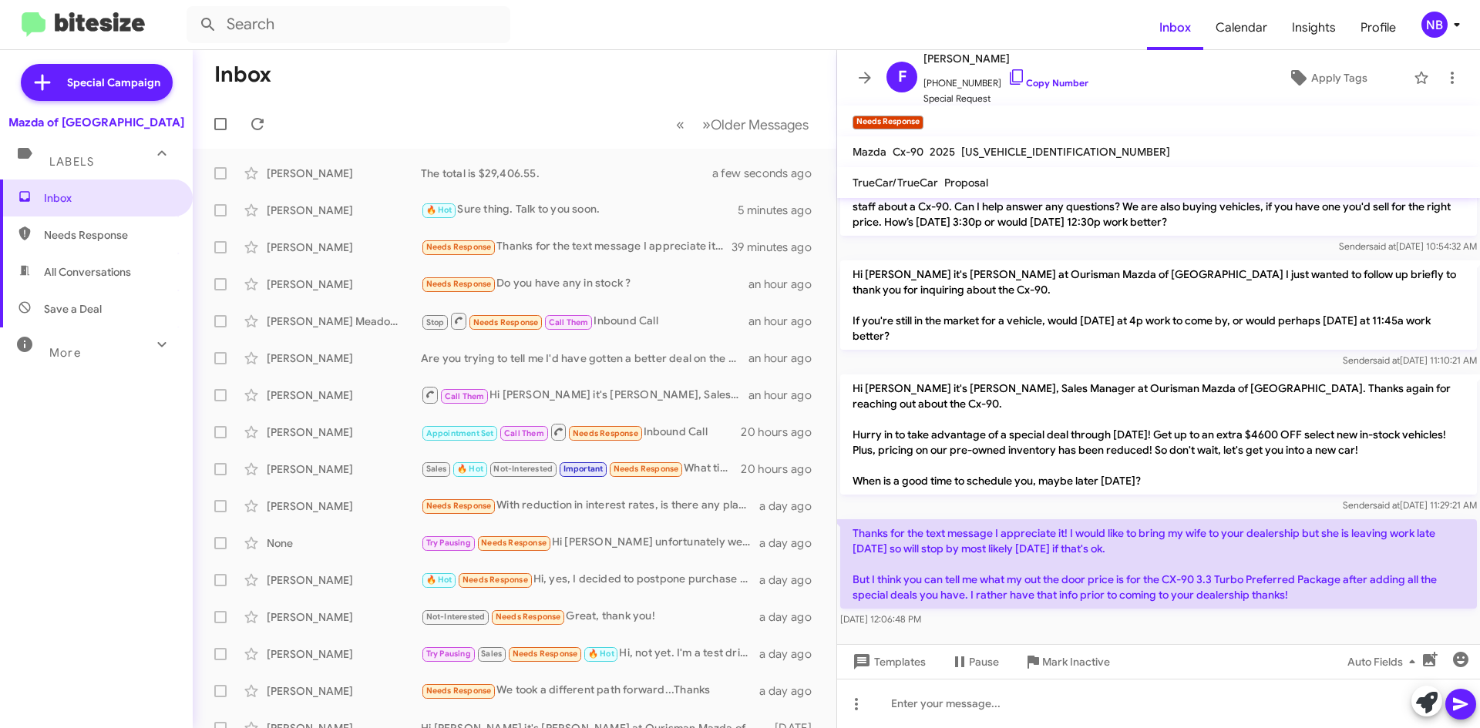
scroll to position [261, 0]
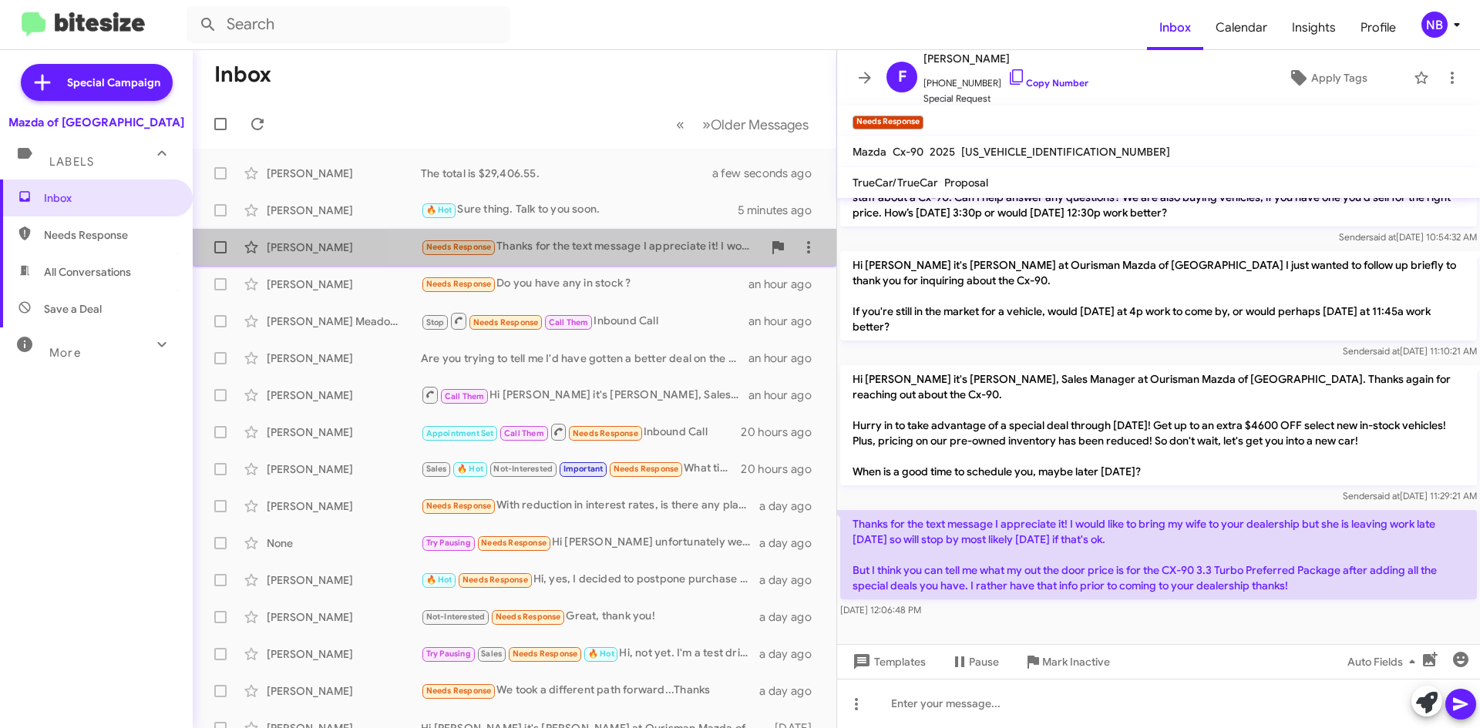
click at [593, 249] on div "Needs Response Thanks for the text message I appreciate it! I would like to bri…" at bounding box center [591, 247] width 341 height 18
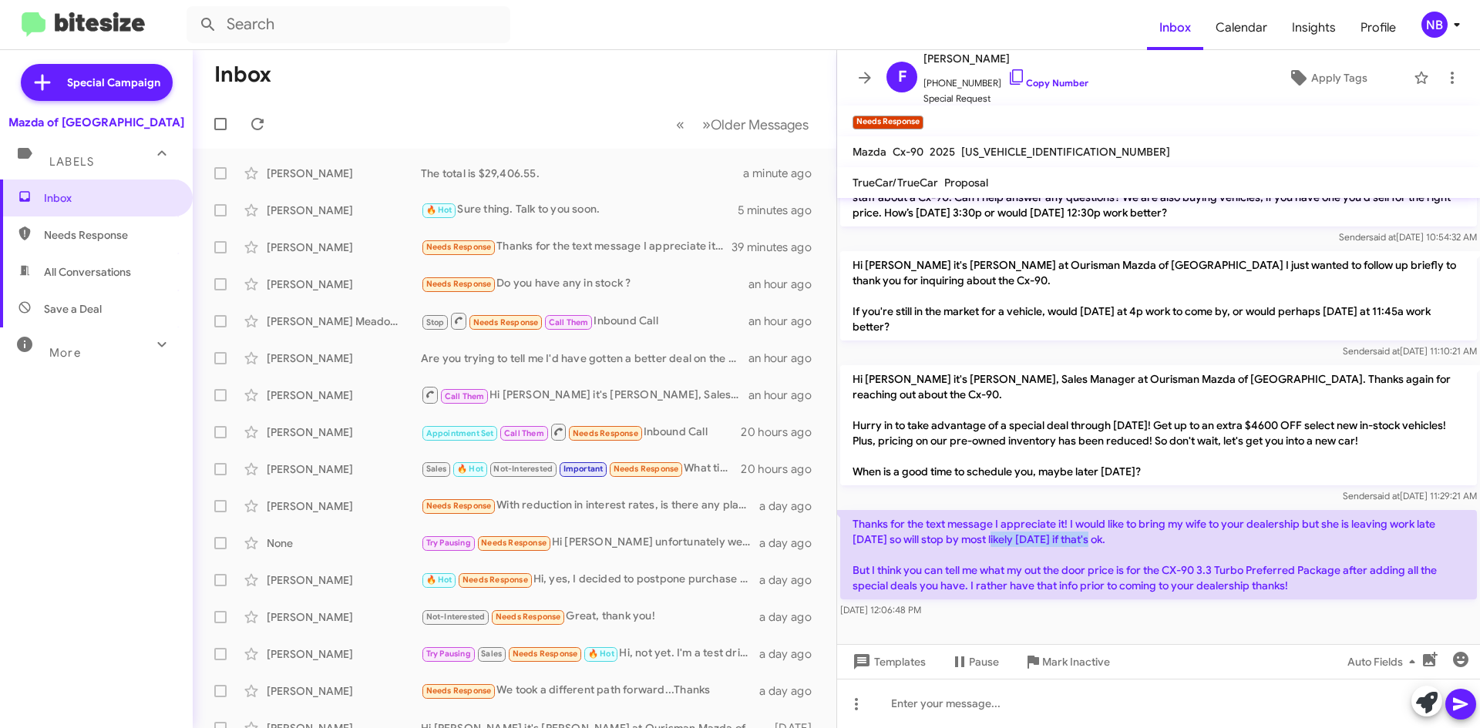
drag, startPoint x: 989, startPoint y: 537, endPoint x: 1100, endPoint y: 533, distance: 111.1
click at [1100, 533] on p "Thanks for the text message I appreciate it! I would like to bring my wife to y…" at bounding box center [1158, 554] width 637 height 89
click at [1104, 523] on p "Thanks for the text message I appreciate it! I would like to bring my wife to y…" at bounding box center [1158, 554] width 637 height 89
drag, startPoint x: 1097, startPoint y: 526, endPoint x: 1213, endPoint y: 558, distance: 120.8
click at [1213, 558] on p "Thanks for the text message I appreciate it! I would like to bring my wife to y…" at bounding box center [1158, 554] width 637 height 89
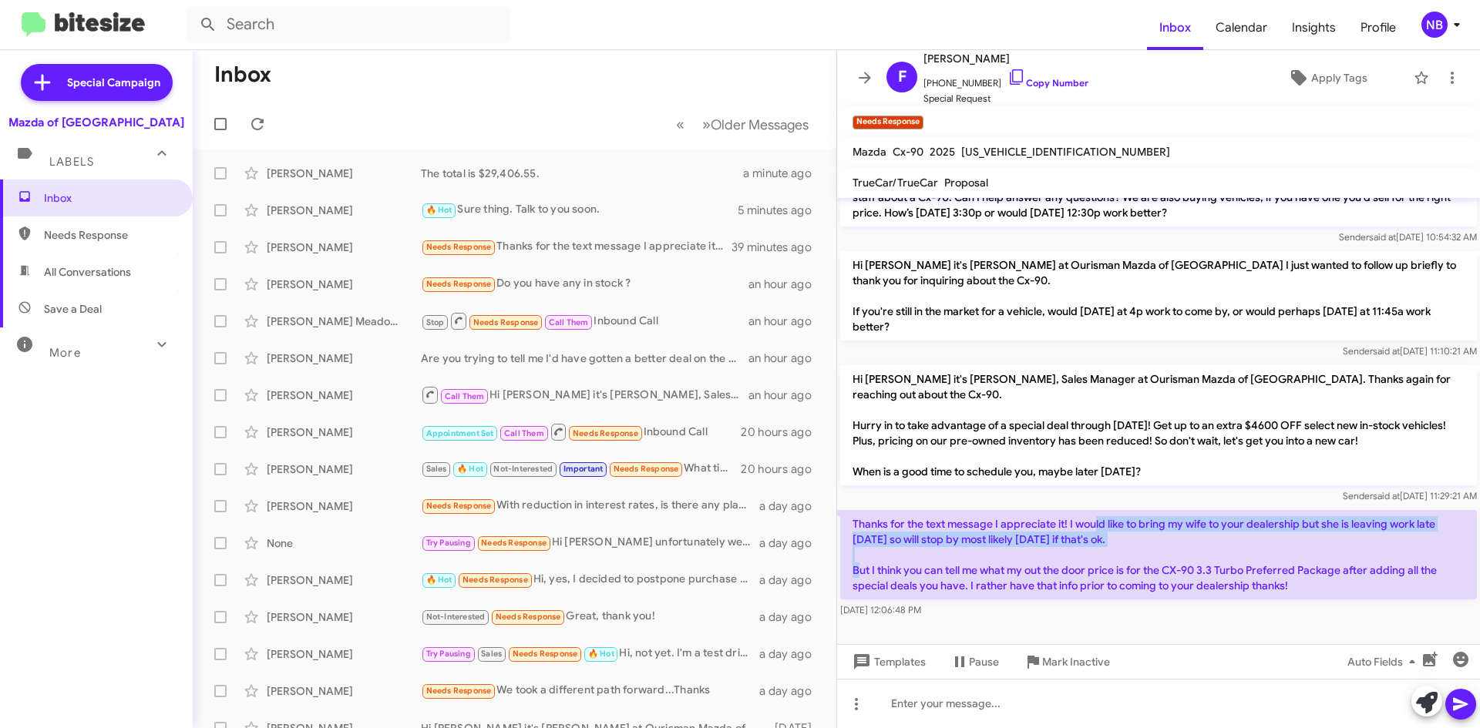
click at [861, 544] on p "Thanks for the text message I appreciate it! I would like to bring my wife to y…" at bounding box center [1158, 554] width 637 height 89
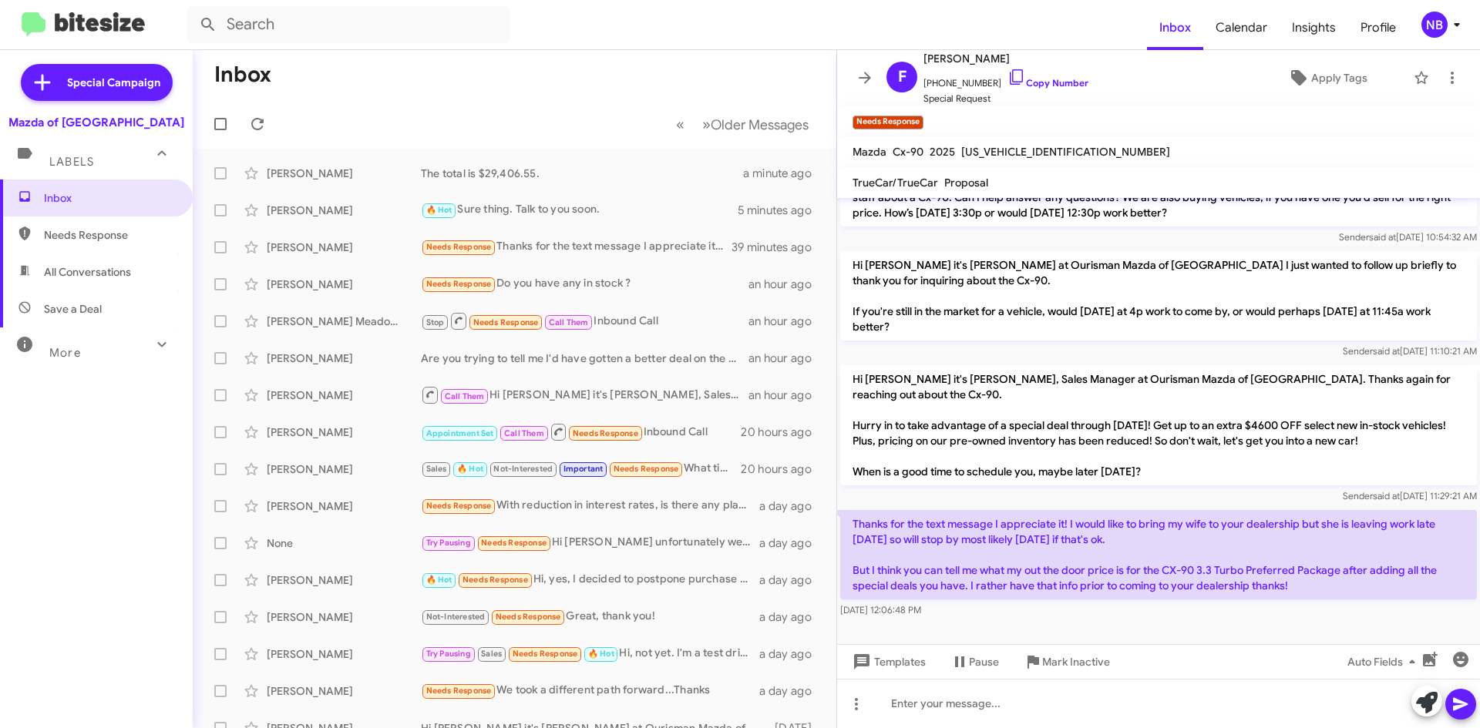
drag, startPoint x: 854, startPoint y: 576, endPoint x: 1289, endPoint y: 593, distance: 435.8
click at [1289, 593] on p "Thanks for the text message I appreciate it! I would like to bring my wife to y…" at bounding box center [1158, 554] width 637 height 89
click at [923, 590] on div "[DATE] 12:06:48 PM" at bounding box center [883, 581] width 82 height 25
drag, startPoint x: 848, startPoint y: 519, endPoint x: 1316, endPoint y: 584, distance: 473.2
click at [1316, 584] on p "Thanks for the text message I appreciate it! I would like to bring my wife to y…" at bounding box center [1158, 554] width 637 height 89
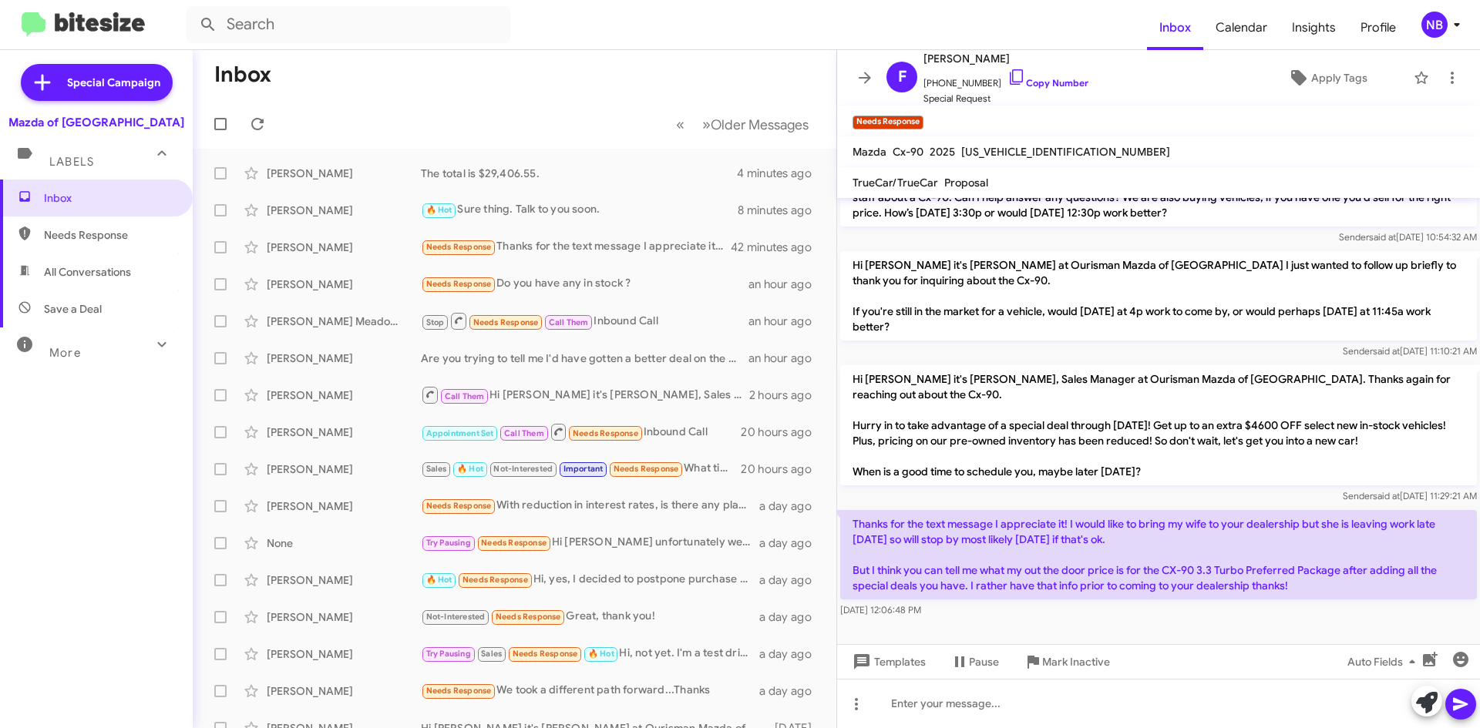
copy p "Thanks for the text message I appreciate it! I would like to bring my wife to y…"
